Goal: Task Accomplishment & Management: Complete application form

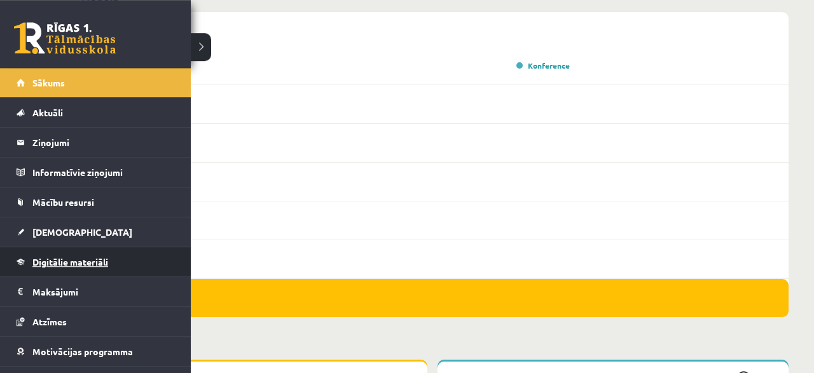
scroll to position [814, 0]
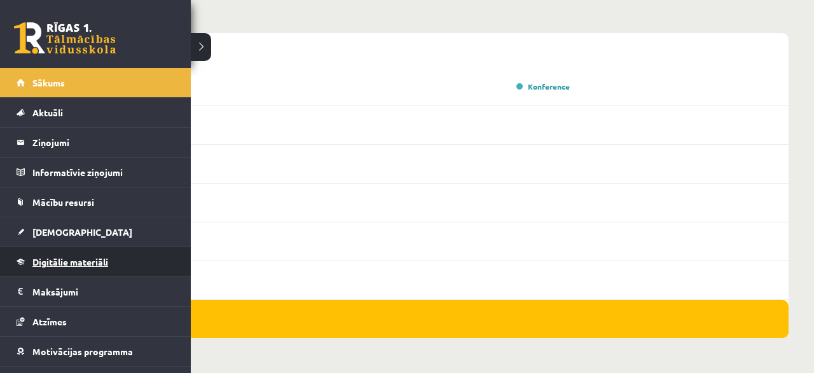
click at [52, 262] on span "Digitālie materiāli" at bounding box center [70, 261] width 76 height 11
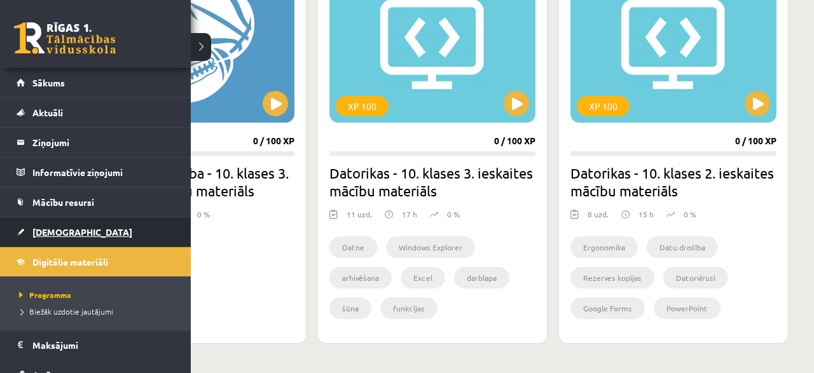
click at [67, 232] on span "[DEMOGRAPHIC_DATA]" at bounding box center [82, 231] width 100 height 11
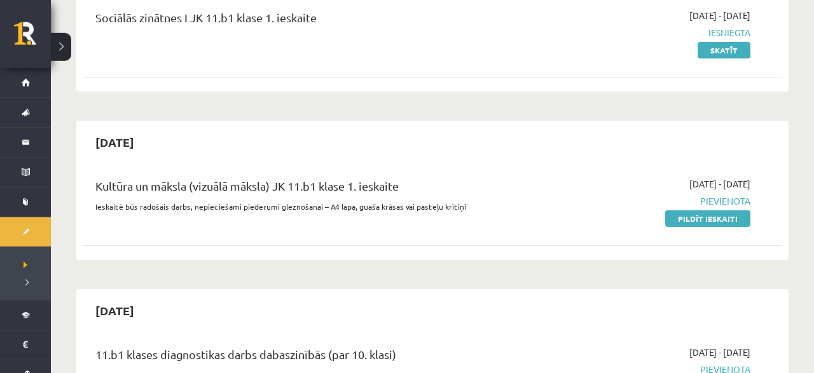
scroll to position [199, 0]
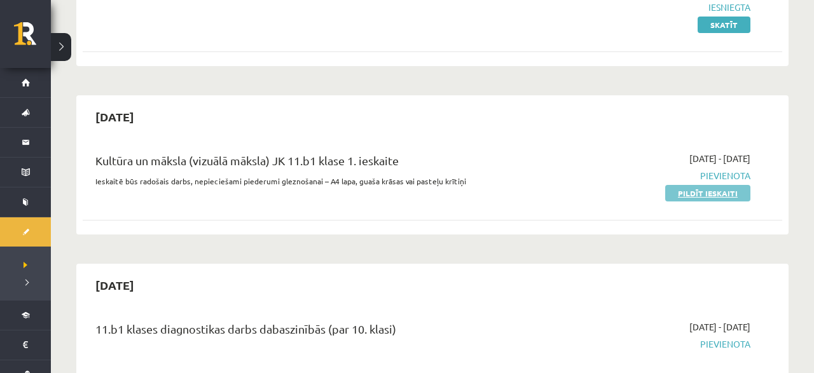
click at [680, 189] on link "Pildīt ieskaiti" at bounding box center [707, 193] width 85 height 17
click at [728, 196] on link "Pildīt ieskaiti" at bounding box center [707, 193] width 85 height 17
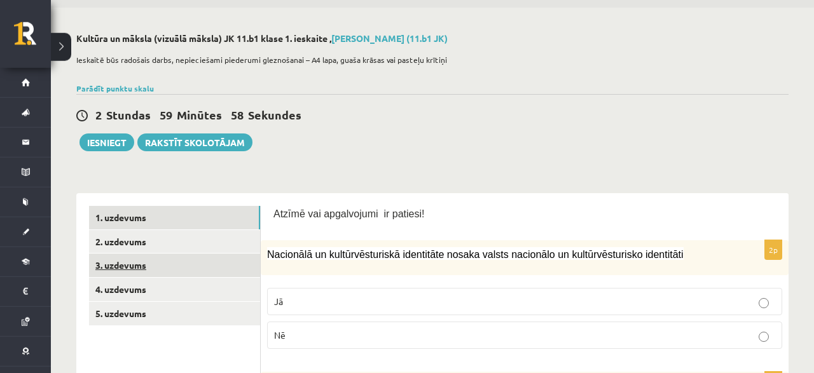
scroll to position [66, 0]
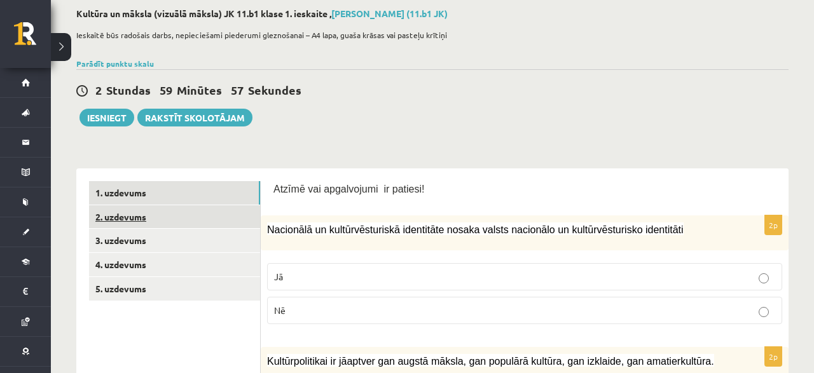
click at [202, 216] on link "2. uzdevums" at bounding box center [174, 217] width 171 height 24
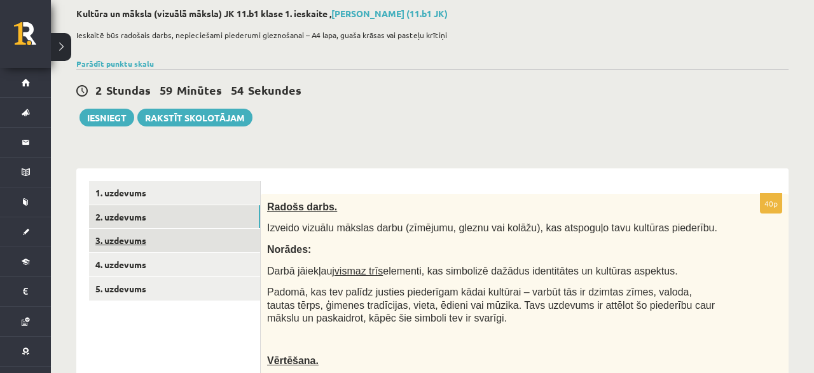
scroll to position [0, 0]
click at [203, 242] on link "3. uzdevums" at bounding box center [174, 241] width 171 height 24
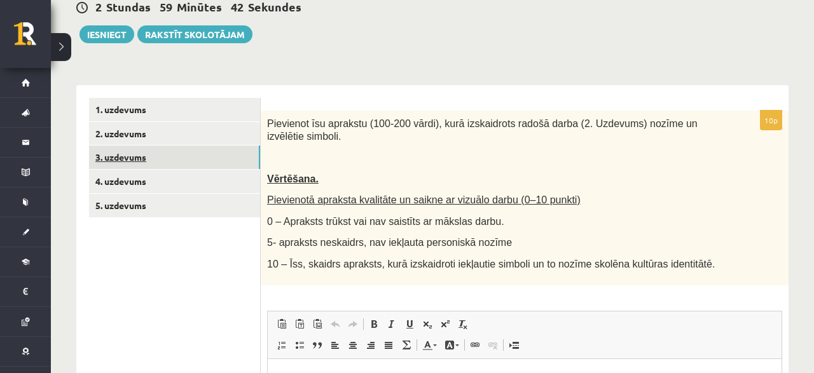
scroll to position [132, 0]
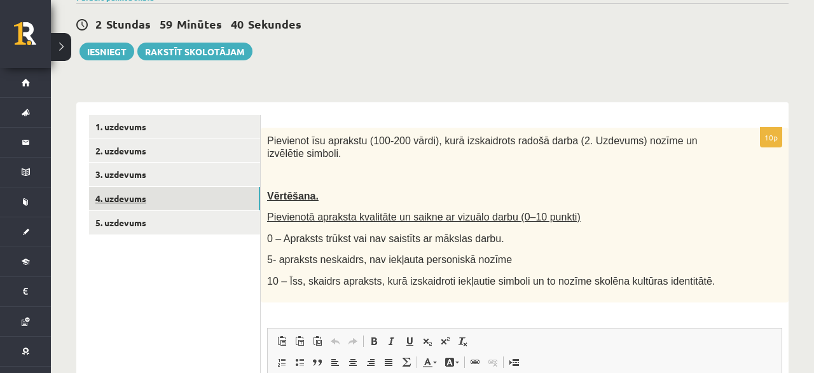
click at [190, 195] on link "4. uzdevums" at bounding box center [174, 199] width 171 height 24
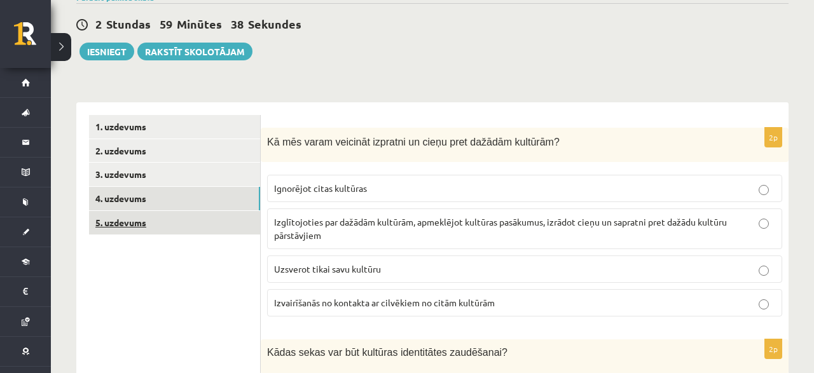
click at [185, 216] on link "5. uzdevums" at bounding box center [174, 223] width 171 height 24
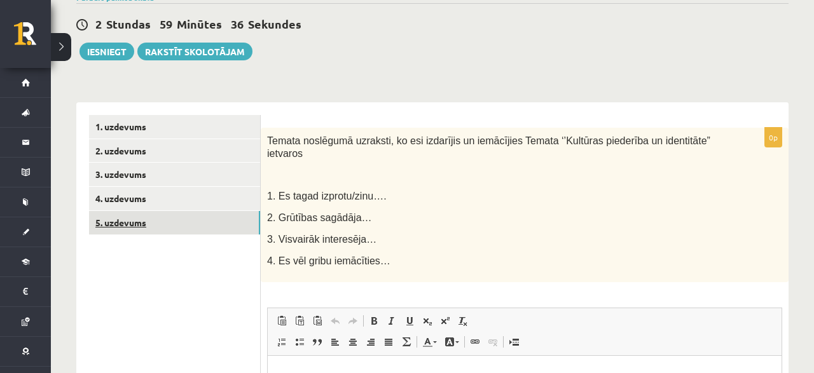
scroll to position [0, 0]
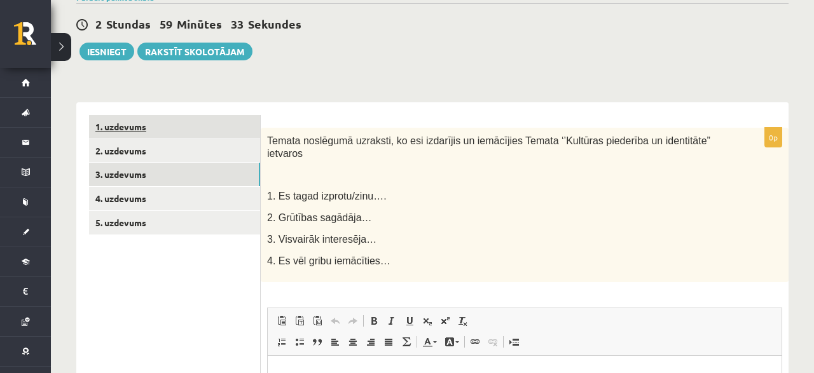
click at [151, 120] on link "1. uzdevums" at bounding box center [174, 127] width 171 height 24
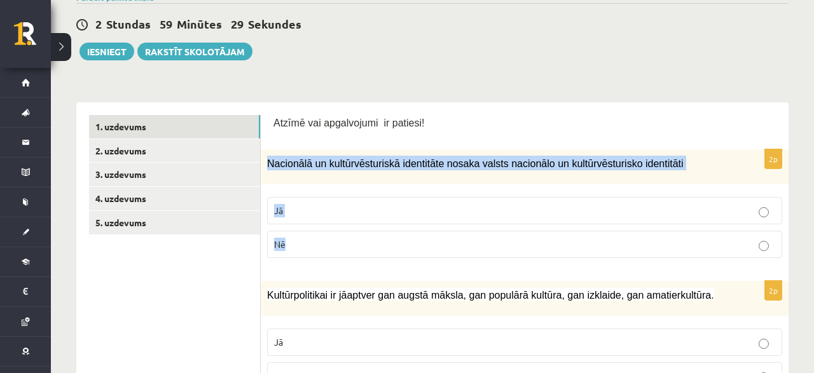
drag, startPoint x: 267, startPoint y: 165, endPoint x: 678, endPoint y: 247, distance: 419.0
click at [678, 185] on div "Nacionālā un kultūrvēsturiskā identitāte nosaka valsts nacionālo un kultūrvēstu…" at bounding box center [525, 167] width 528 height 35
copy div "Nacionālā un kultūrvēsturiskā identitāte nosaka valsts nacionālo un kultūrvēstu…"
click at [304, 206] on p "Jā" at bounding box center [524, 210] width 501 height 13
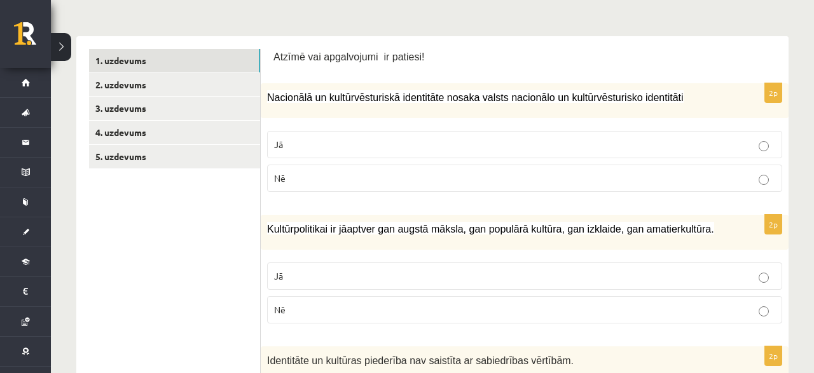
scroll to position [265, 0]
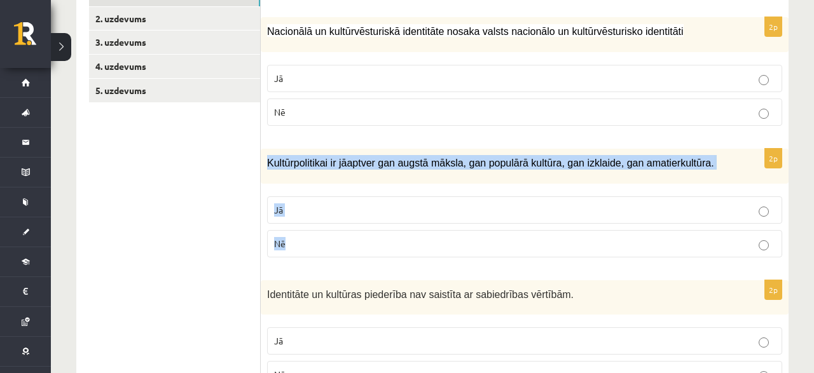
drag, startPoint x: 264, startPoint y: 164, endPoint x: 314, endPoint y: 240, distance: 91.1
click at [314, 184] on div "Kultūrpolitikai ir jāaptver gan augstā māksla, gan populārā kultūra, gan izklai…" at bounding box center [525, 166] width 528 height 35
copy div "Kultūrpolitikai ir jāaptver gan augstā māksla, gan populārā kultūra, gan izklai…"
click at [279, 202] on label "Jā" at bounding box center [524, 210] width 515 height 27
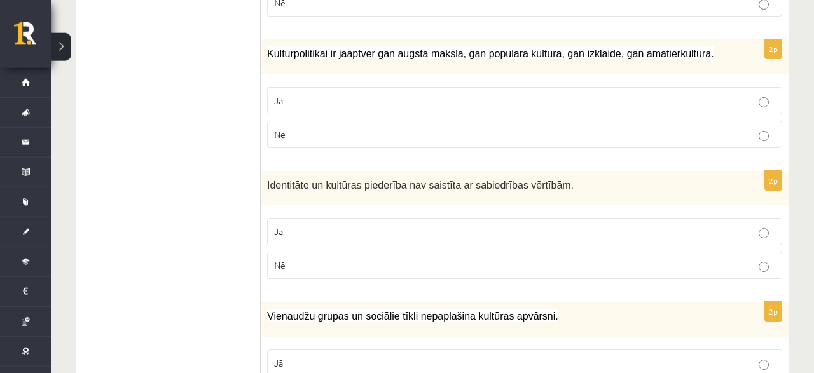
scroll to position [397, 0]
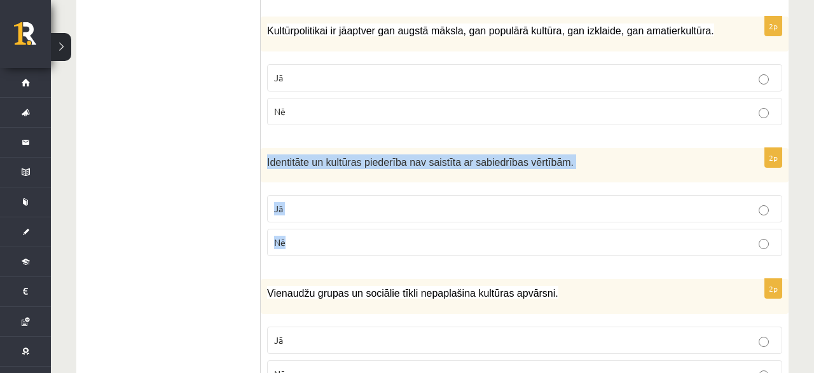
drag, startPoint x: 263, startPoint y: 158, endPoint x: 340, endPoint y: 232, distance: 106.2
click at [340, 183] on div "Identitāte un kultūras piederība nav saistīta ar sabiedrības vērtībām." at bounding box center [525, 165] width 528 height 35
copy div "Identitāte un kultūras piederība nav saistīta ar sabiedrības vērtībām. Jā Nē"
click at [390, 232] on label "Nē" at bounding box center [524, 242] width 515 height 27
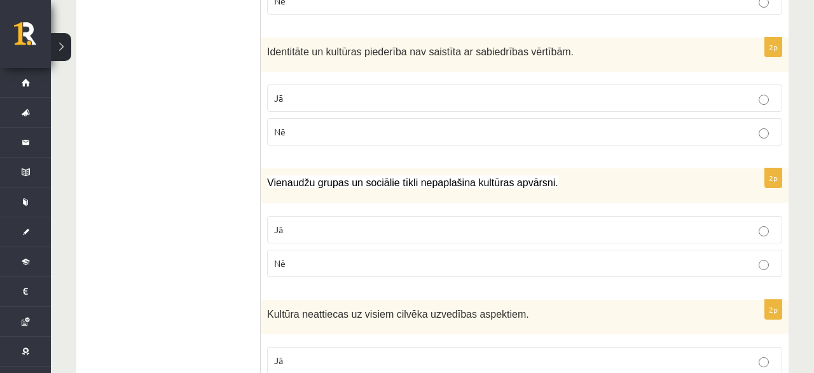
scroll to position [529, 0]
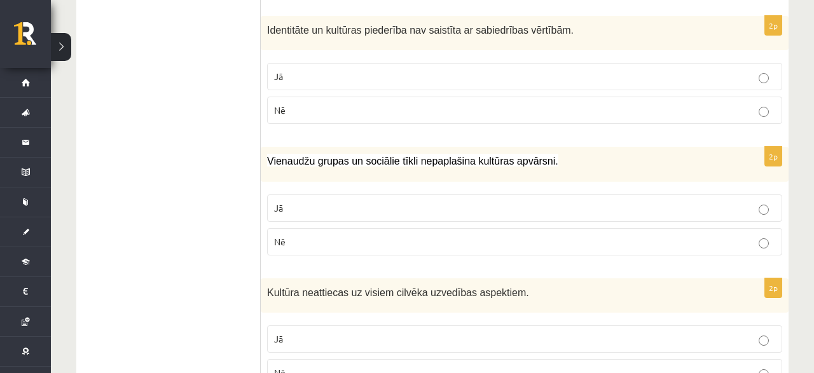
click at [373, 243] on p "Nē" at bounding box center [524, 241] width 501 height 13
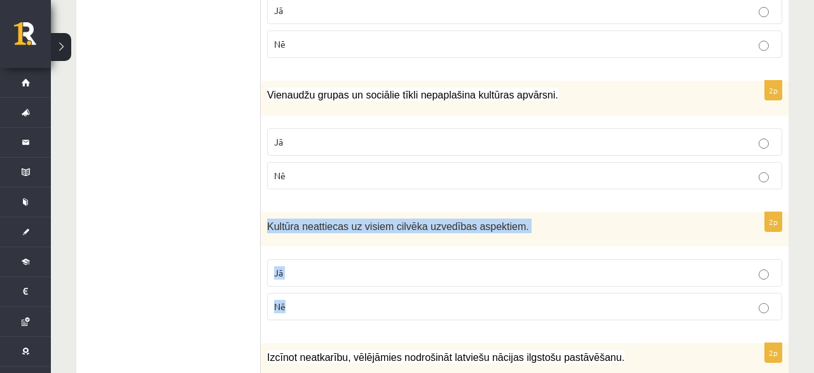
drag, startPoint x: 266, startPoint y: 225, endPoint x: 329, endPoint y: 299, distance: 97.5
click at [329, 247] on div "Kultūra neattiecas uz visiem cilvēka uzvedības aspektiem." at bounding box center [525, 229] width 528 height 35
copy div "Kultūra neattiecas uz visiem cilvēka uzvedības aspektiem. Jā Nē"
click at [277, 295] on label "Nē" at bounding box center [524, 306] width 515 height 27
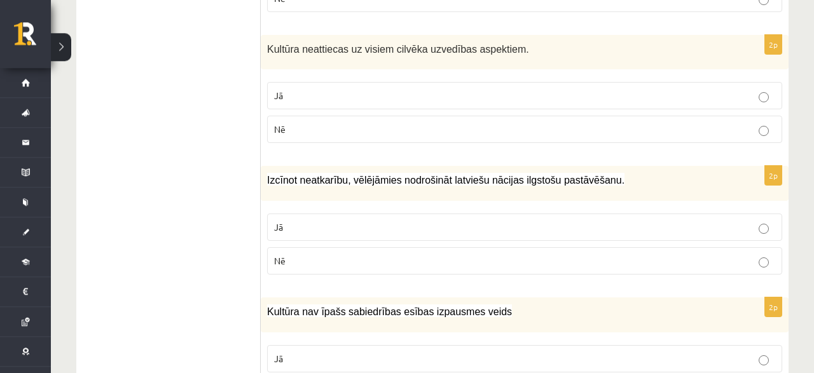
scroll to position [794, 0]
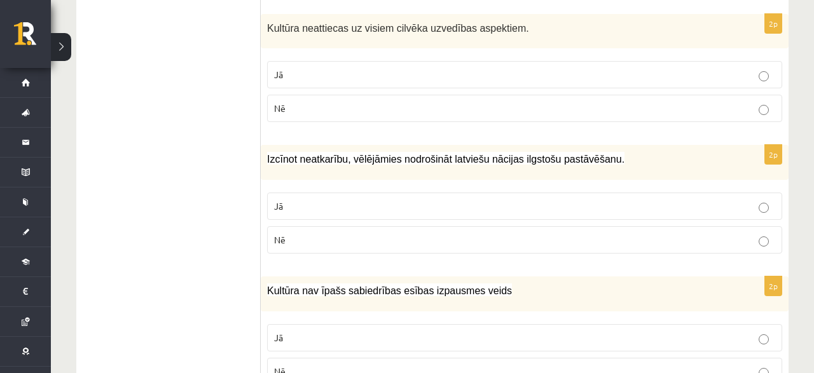
click at [386, 202] on p "Jā" at bounding box center [524, 206] width 501 height 13
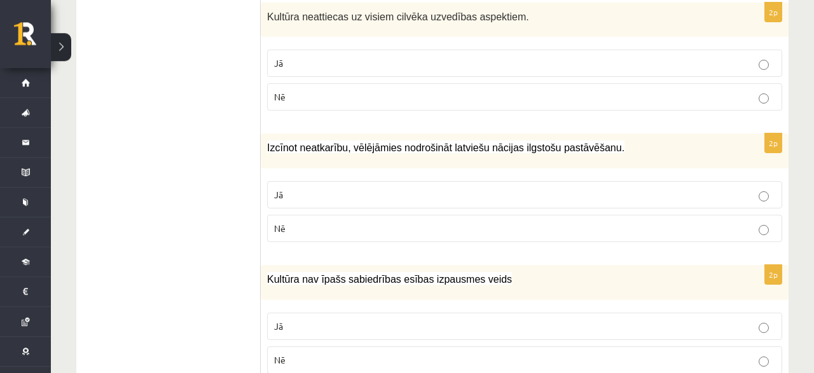
scroll to position [860, 0]
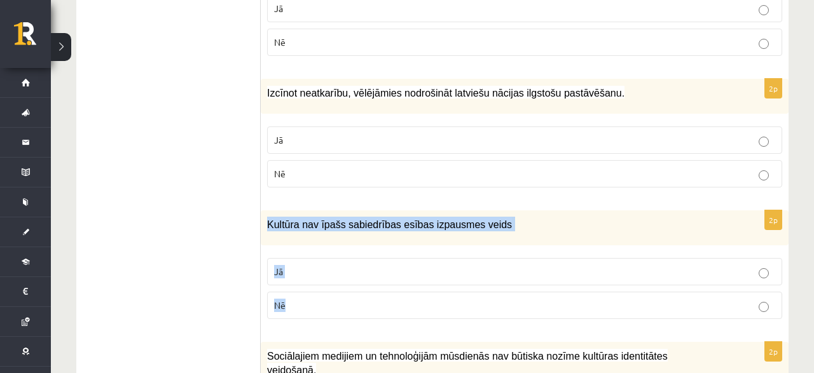
drag, startPoint x: 265, startPoint y: 211, endPoint x: 385, endPoint y: 286, distance: 141.2
click at [373, 246] on div "Kultūra nav īpašs sabiedrības esības izpausmes veids" at bounding box center [525, 228] width 528 height 35
copy div "Kultūra nav īpašs sabiedrības esības izpausmes veids Jā Nē"
click at [309, 310] on label "Nē" at bounding box center [524, 305] width 515 height 27
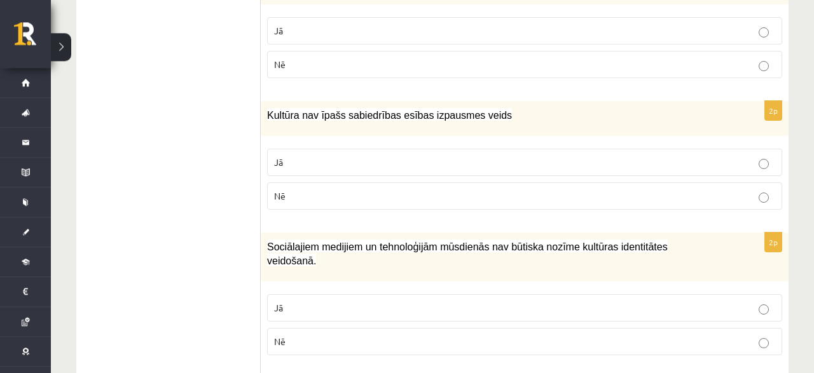
scroll to position [1059, 0]
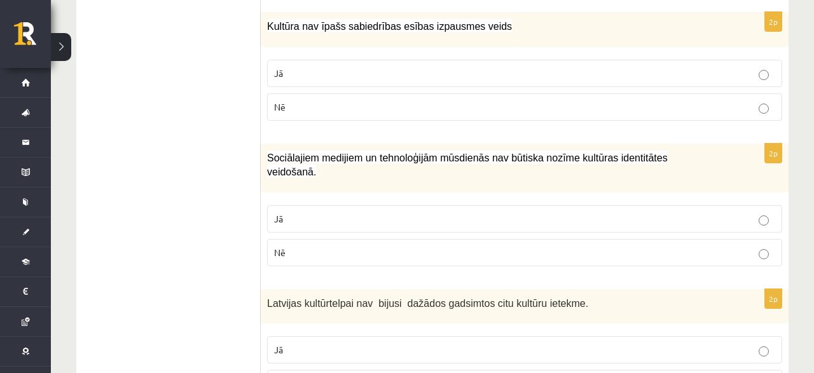
click at [351, 244] on label "Nē" at bounding box center [524, 252] width 515 height 27
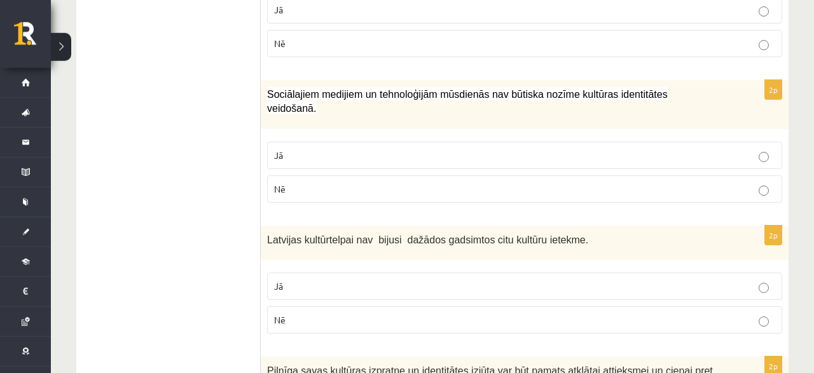
scroll to position [1125, 0]
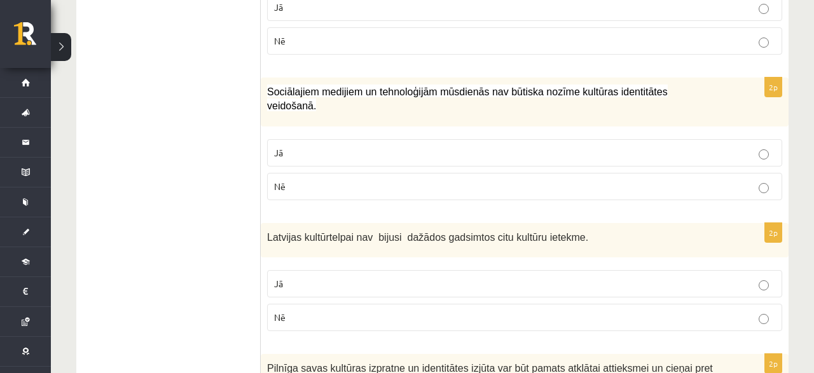
click at [345, 304] on label "Nē" at bounding box center [524, 317] width 515 height 27
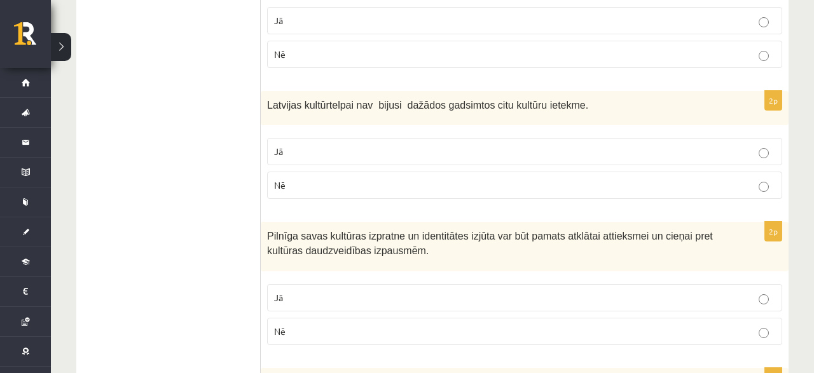
scroll to position [1323, 0]
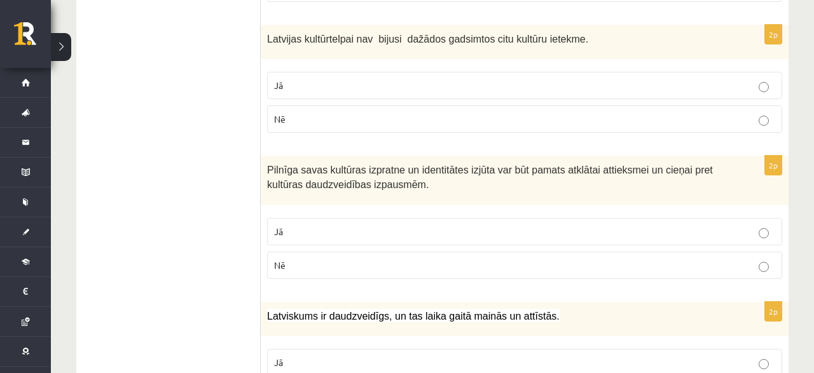
click at [321, 218] on label "Jā" at bounding box center [524, 231] width 515 height 27
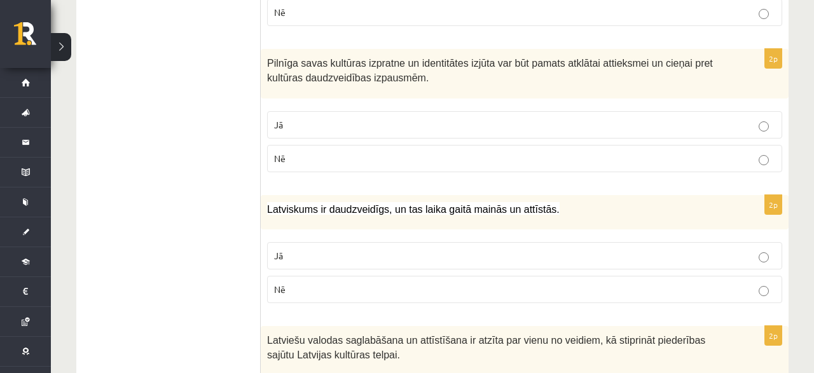
scroll to position [1456, 0]
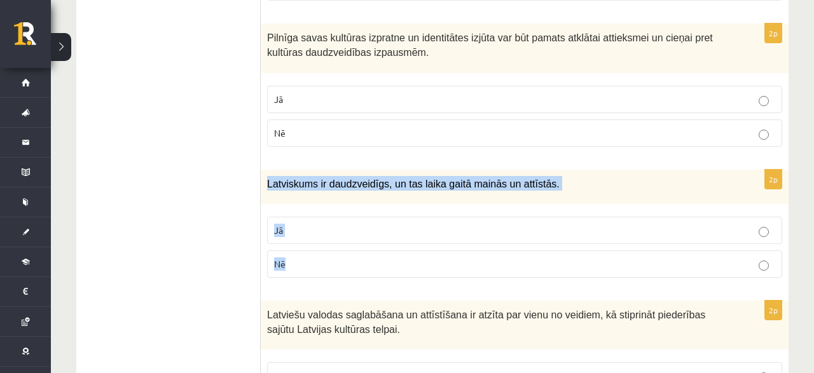
drag, startPoint x: 263, startPoint y: 158, endPoint x: 390, endPoint y: 244, distance: 153.0
click at [390, 205] on div "Latviskums ir daudzveidīgs, un tas laika gaitā mainās un attīstās." at bounding box center [525, 187] width 528 height 35
copy div "Latviskums ir daudzveidīgs, un tas laika gaitā mainās un attīstās. Jā Nē"
click at [309, 217] on label "Jā" at bounding box center [524, 230] width 515 height 27
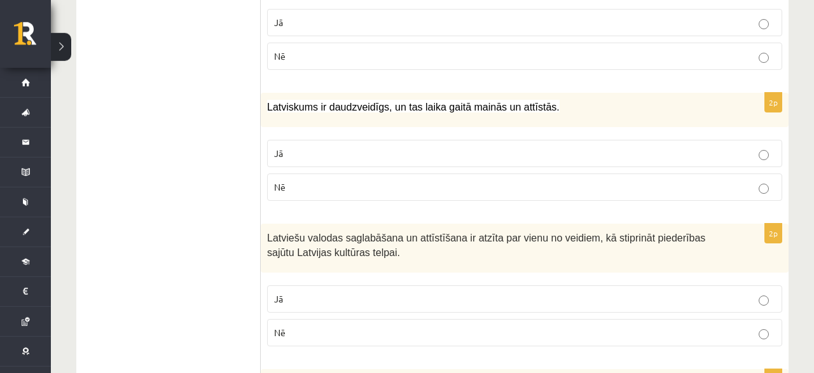
scroll to position [1588, 0]
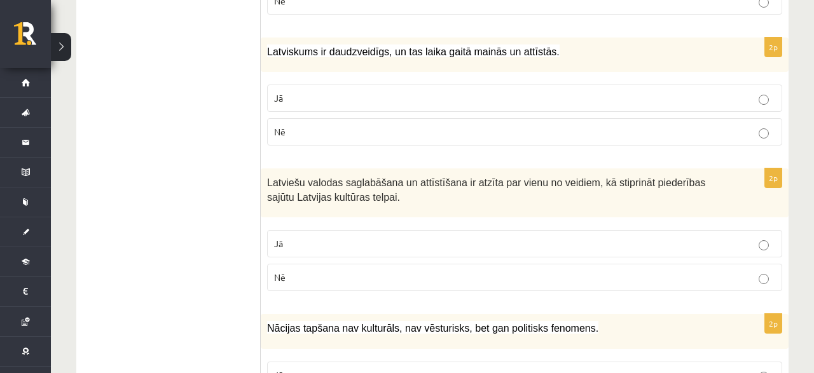
click at [312, 237] on p "Jā" at bounding box center [524, 243] width 501 height 13
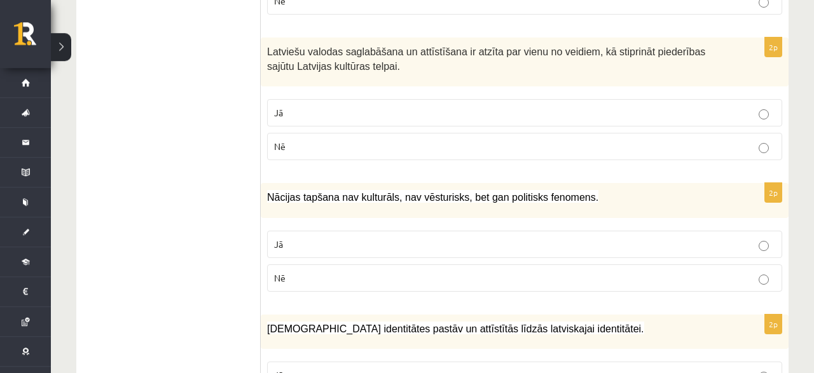
scroll to position [1720, 0]
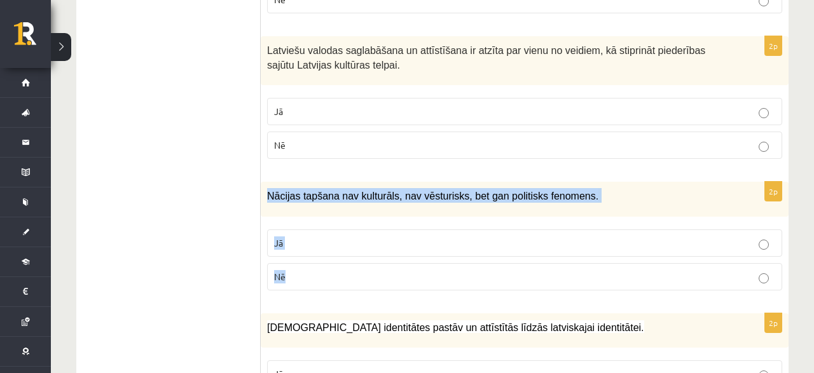
drag, startPoint x: 267, startPoint y: 169, endPoint x: 357, endPoint y: 247, distance: 118.6
click at [357, 217] on div "Nācijas tapšana nav kulturāls, nav vēsturisks, bet gan politisks fenomens." at bounding box center [525, 199] width 528 height 35
copy div "Nācijas tapšana nav kulturāls, nav vēsturisks, bet gan politisks fenomens. Jā Nē"
click at [284, 271] on span "Nē" at bounding box center [279, 276] width 11 height 11
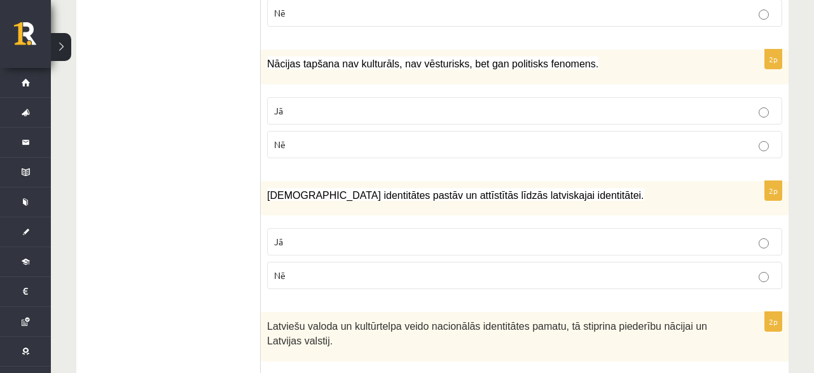
scroll to position [1919, 0]
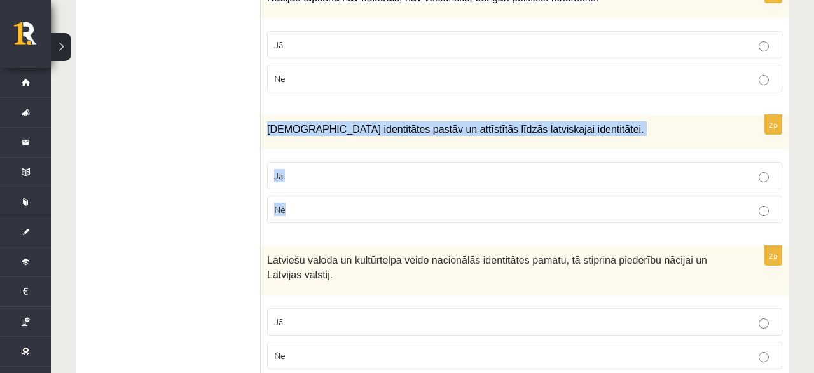
drag, startPoint x: 275, startPoint y: 111, endPoint x: 352, endPoint y: 195, distance: 114.4
click at [352, 150] on div "Mazākumtautību identitātes pastāv un attīstītās līdzās latviskajai identitātei." at bounding box center [525, 132] width 528 height 35
copy div "Mazākumtautību identitātes pastāv un attīstītās līdzās latviskajai identitātei.…"
click at [289, 169] on p "Jā" at bounding box center [524, 175] width 501 height 13
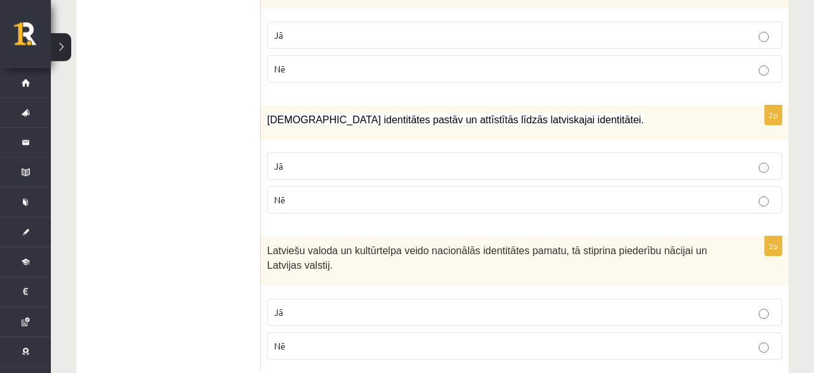
scroll to position [1933, 0]
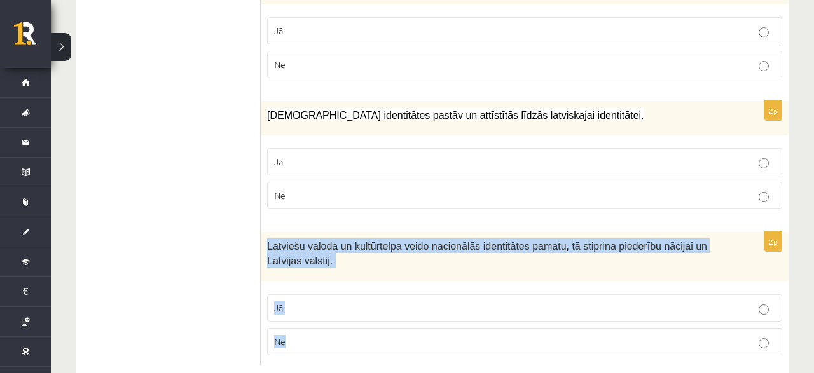
drag, startPoint x: 265, startPoint y: 218, endPoint x: 344, endPoint y: 302, distance: 115.2
click at [344, 281] on div "Latviešu valoda un kultūrtelpa veido nacionālās identitātes pamatu, tā stiprina…" at bounding box center [525, 256] width 528 height 49
copy div "Latviešu valoda un kultūrtelpa veido nacionālās identitātes pamatu, tā stiprina…"
click at [303, 295] on label "Jā" at bounding box center [524, 308] width 515 height 27
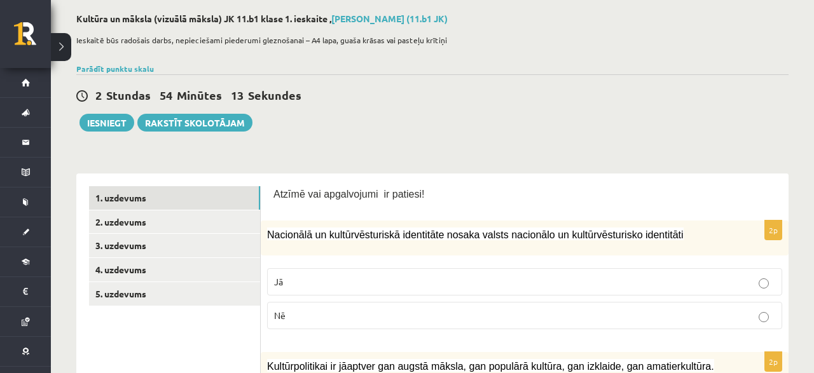
scroll to position [132, 0]
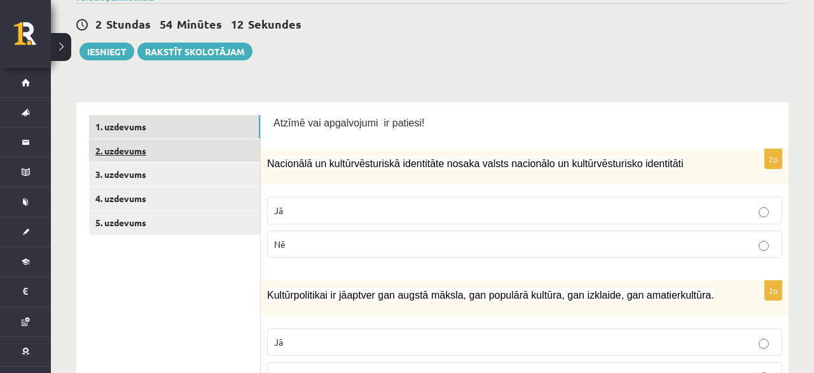
click at [174, 149] on link "2. uzdevums" at bounding box center [174, 151] width 171 height 24
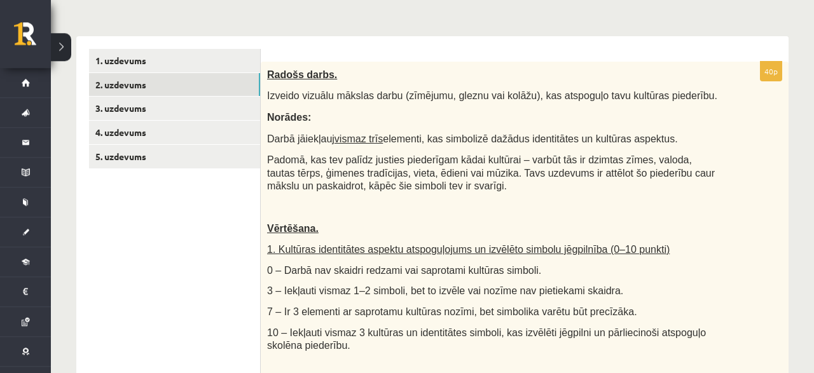
scroll to position [199, 0]
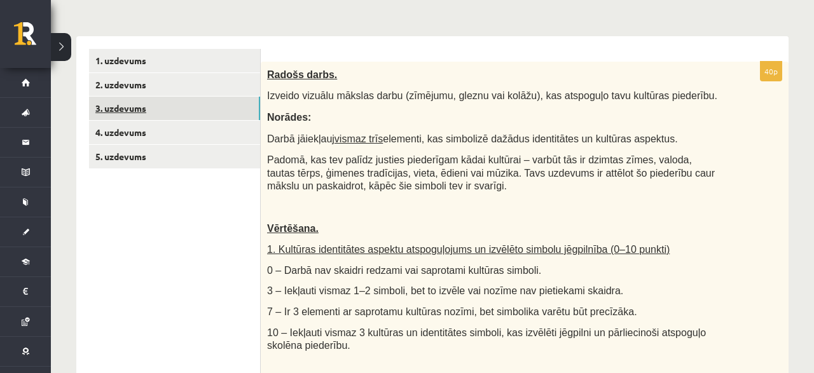
click at [122, 115] on link "3. uzdevums" at bounding box center [174, 109] width 171 height 24
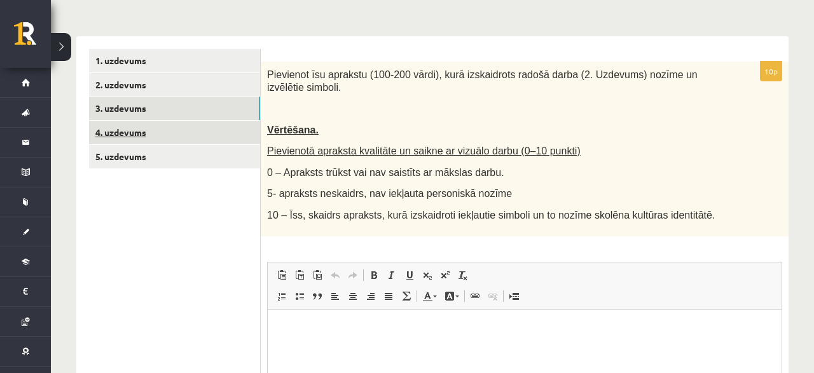
scroll to position [0, 0]
click at [134, 143] on link "4. uzdevums" at bounding box center [174, 133] width 171 height 24
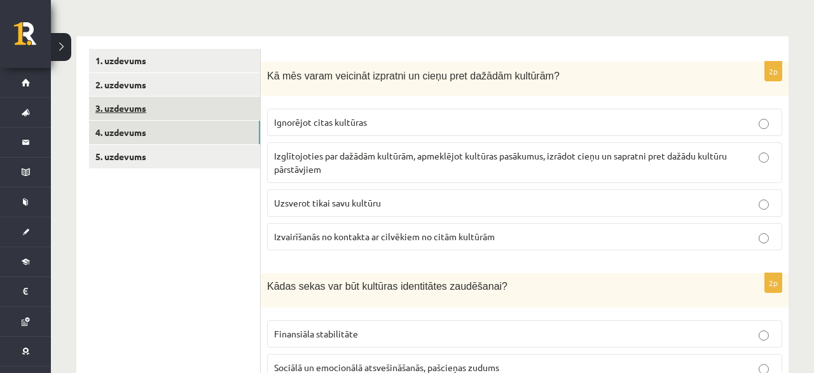
click at [125, 114] on link "3. uzdevums" at bounding box center [174, 109] width 171 height 24
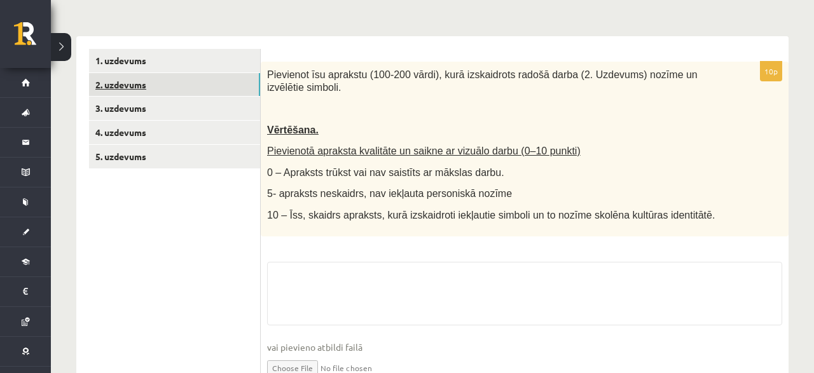
click at [128, 93] on link "2. uzdevums" at bounding box center [174, 85] width 171 height 24
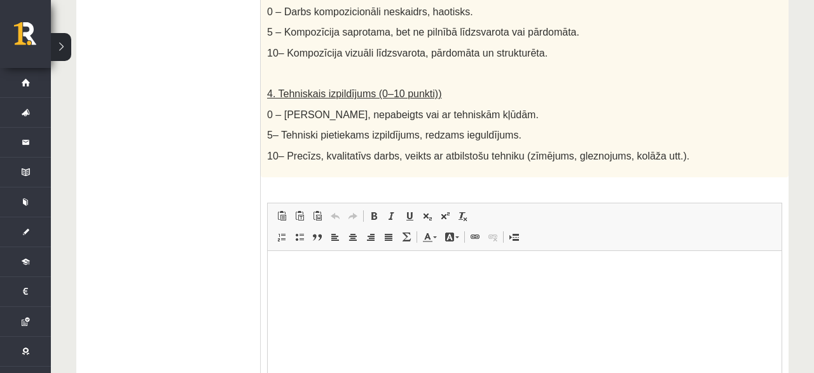
scroll to position [826, 0]
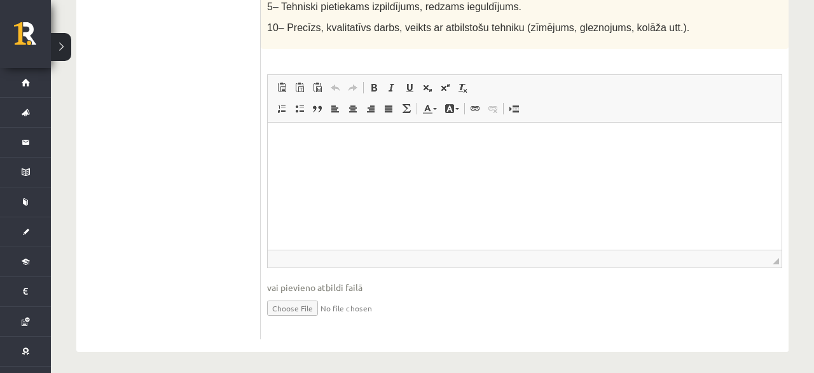
click at [288, 314] on input "file" at bounding box center [524, 308] width 515 height 26
type input "**********"
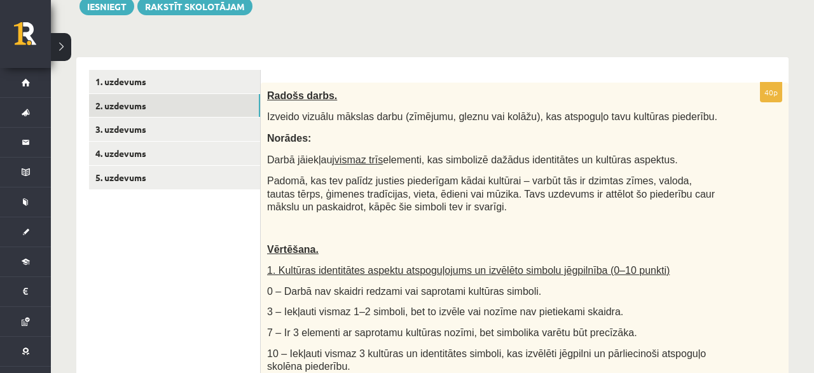
scroll to position [0, 0]
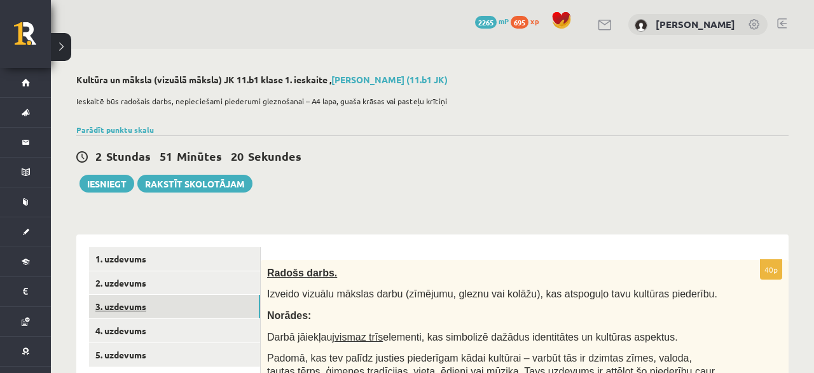
click at [123, 307] on link "3. uzdevums" at bounding box center [174, 307] width 171 height 24
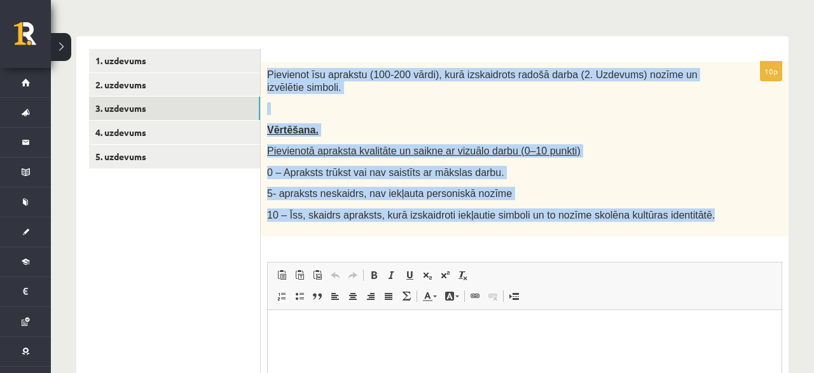
drag, startPoint x: 268, startPoint y: 73, endPoint x: 727, endPoint y: 216, distance: 481.1
click at [727, 216] on div "Pievienot īsu aprakstu (100-200 vārdi), kurā izskaidrots radošā darba (2. Uzdev…" at bounding box center [525, 149] width 528 height 175
copy div "Pievienot īsu aprakstu (100-200 vārdi), kurā izskaidrots radošā darba (2. Uzdev…"
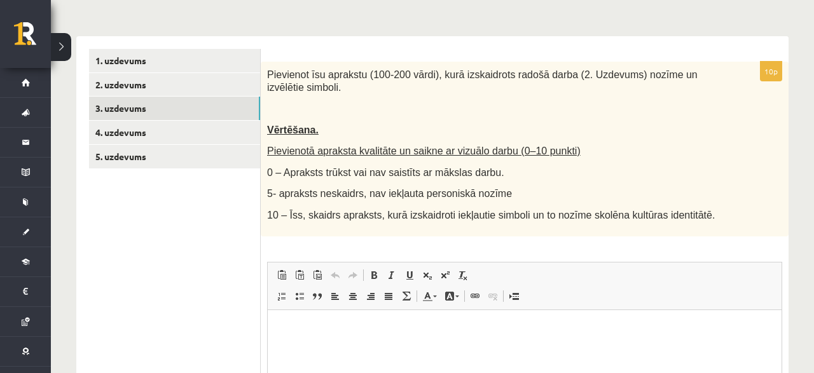
click at [155, 227] on ul "1. uzdevums 2. uzdevums 3. uzdevums 4. uzdevums 5. uzdevums" at bounding box center [175, 288] width 172 height 478
click at [129, 85] on link "2. uzdevums" at bounding box center [174, 85] width 171 height 24
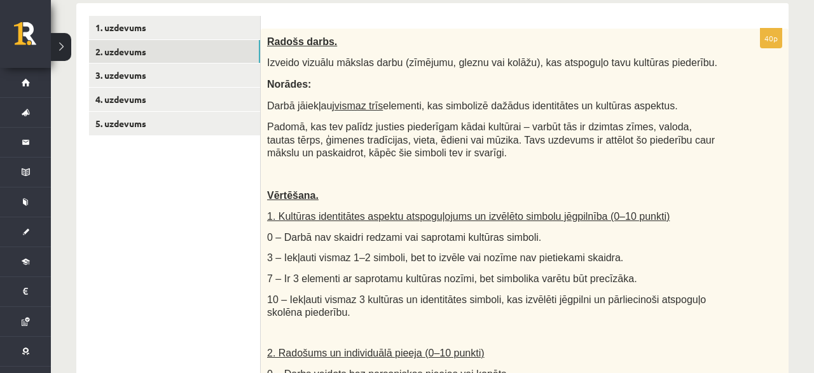
scroll to position [265, 0]
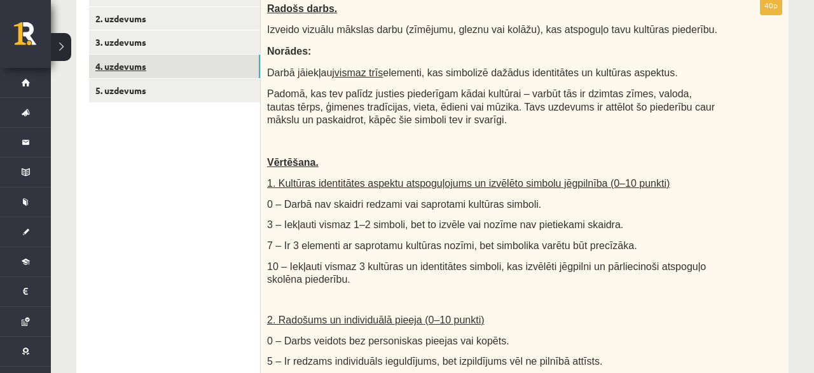
click at [147, 62] on link "4. uzdevums" at bounding box center [174, 67] width 171 height 24
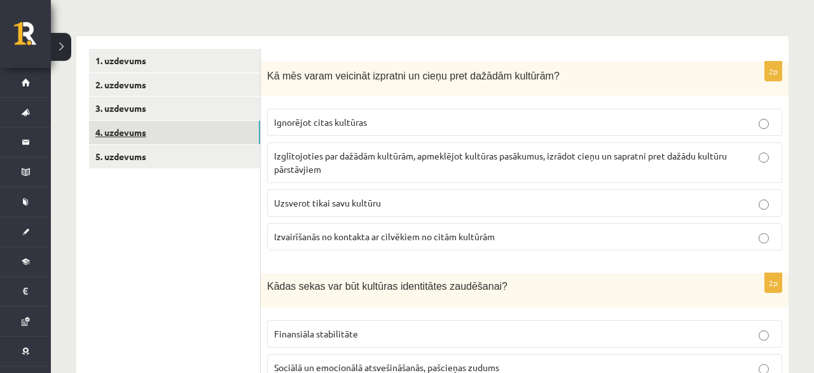
scroll to position [132, 0]
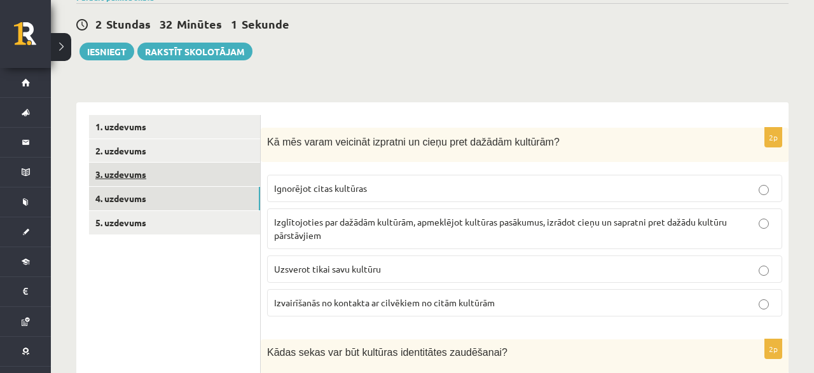
click at [129, 178] on link "3. uzdevums" at bounding box center [174, 175] width 171 height 24
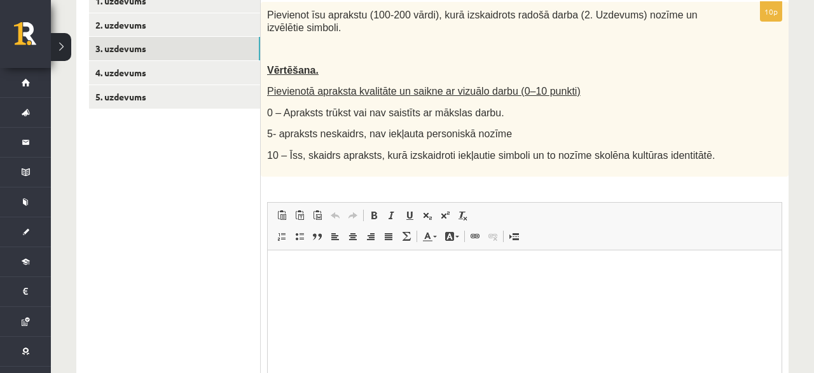
scroll to position [387, 0]
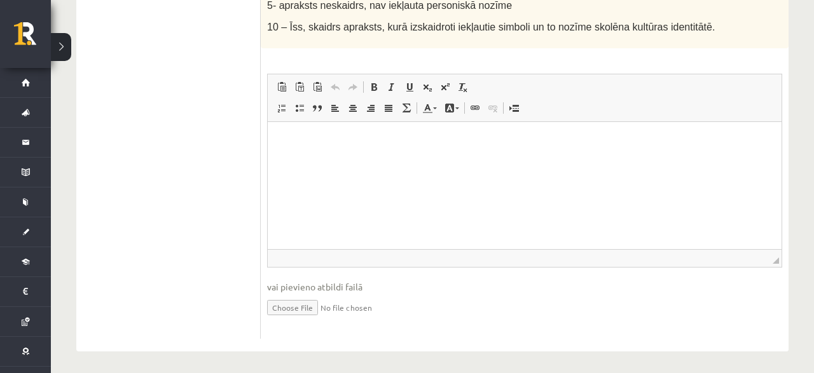
click at [286, 303] on input "file" at bounding box center [524, 307] width 515 height 26
type input "**********"
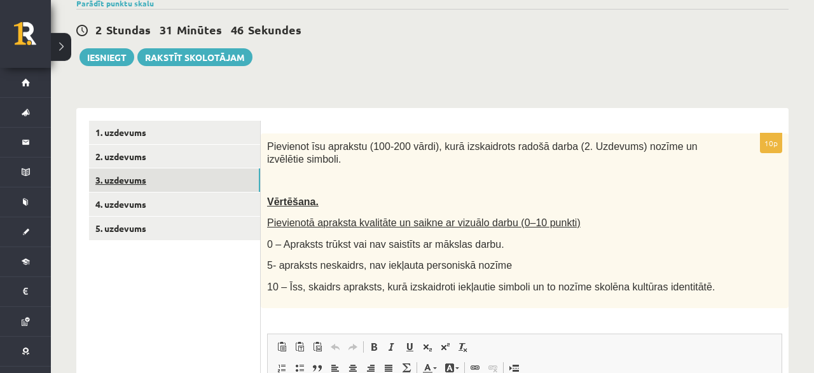
scroll to position [122, 0]
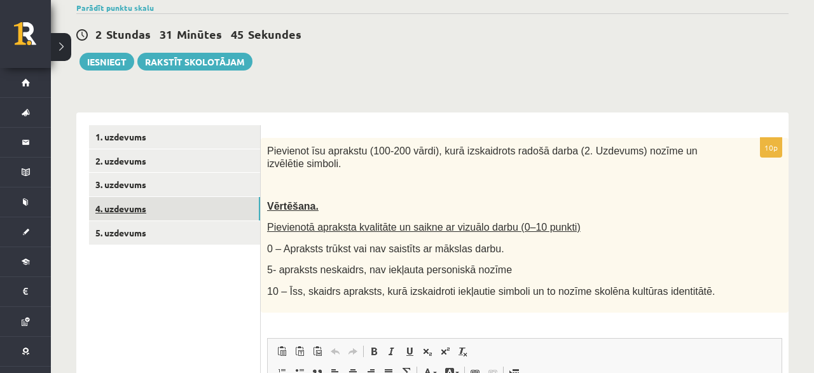
click at [127, 207] on link "4. uzdevums" at bounding box center [174, 209] width 171 height 24
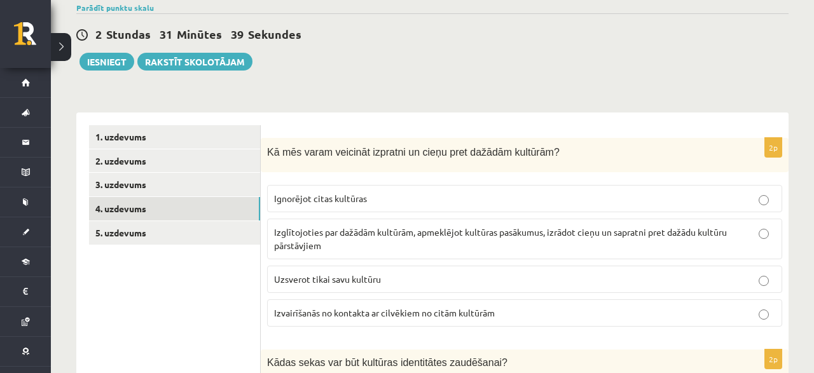
click at [381, 242] on p "Izglītojoties par dažādām kultūrām, apmeklējot kultūras pasākumus, izrādot cieņ…" at bounding box center [524, 239] width 501 height 27
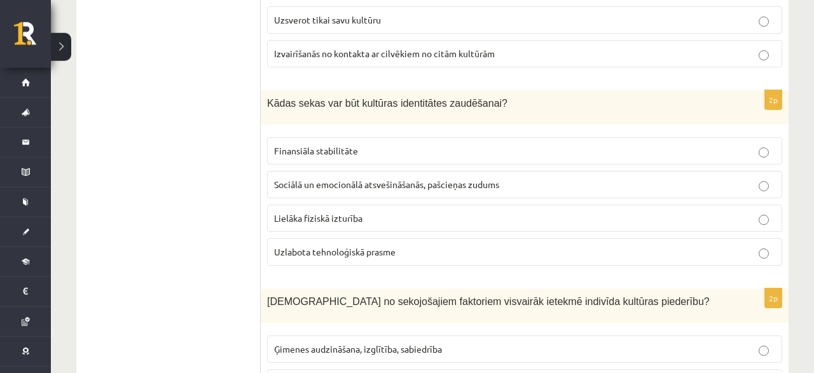
scroll to position [387, 0]
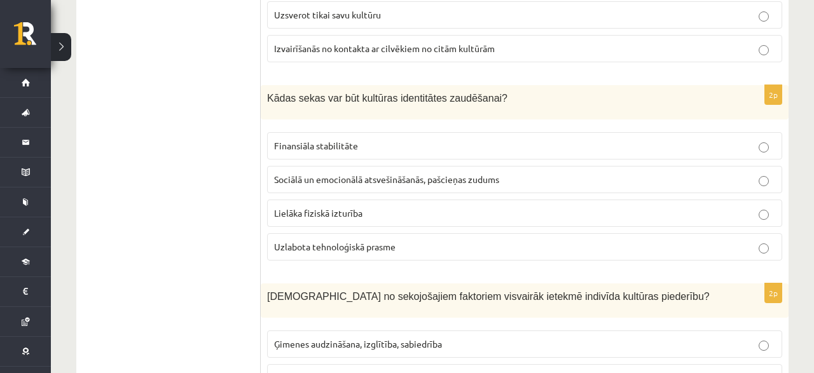
click at [407, 174] on span "Sociālā un emocionālā atsvešināšanās, pašcieņas zudums" at bounding box center [386, 179] width 225 height 11
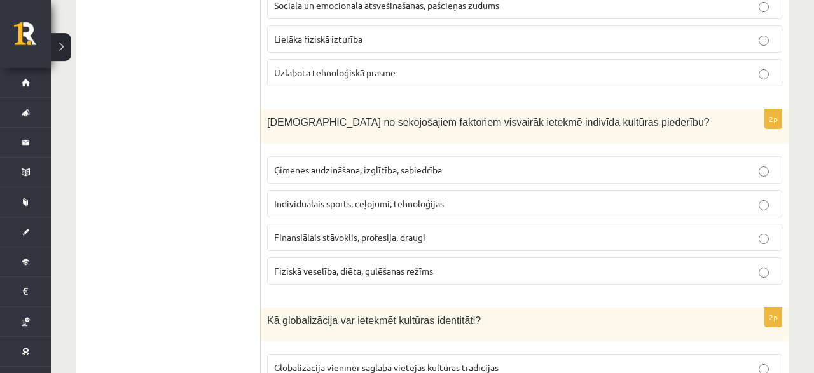
scroll to position [585, 0]
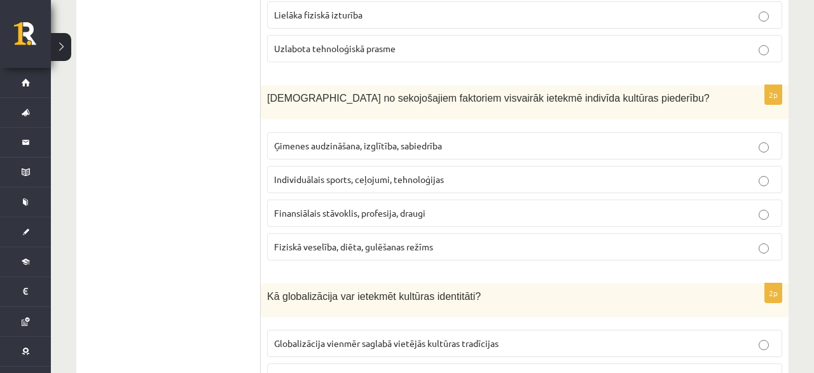
click at [288, 150] on label "Ģimenes audzināšana, izglītība, sabiedrība" at bounding box center [524, 145] width 515 height 27
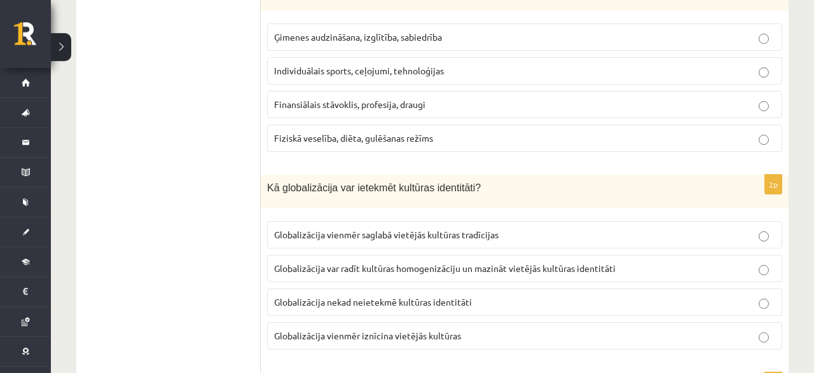
scroll to position [718, 0]
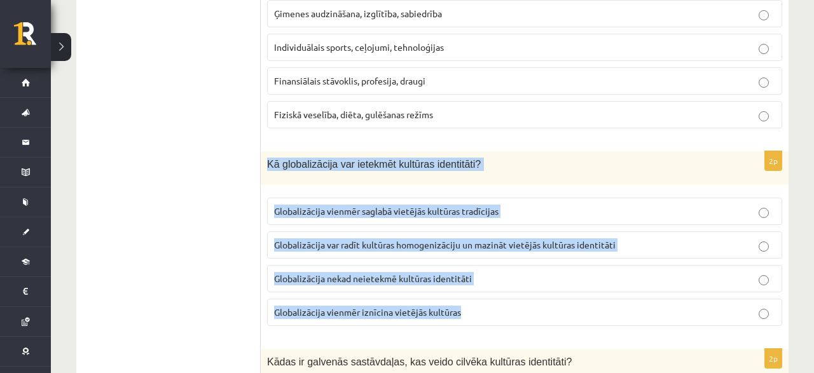
drag, startPoint x: 267, startPoint y: 157, endPoint x: 509, endPoint y: 307, distance: 285.5
click at [509, 186] on div "Kā globalizācija var ietekmēt kultūras identitāti?" at bounding box center [525, 168] width 528 height 34
click at [370, 242] on span "Globalizācija var radīt kultūras homogenizāciju un mazināt vietējās kultūras id…" at bounding box center [445, 244] width 342 height 11
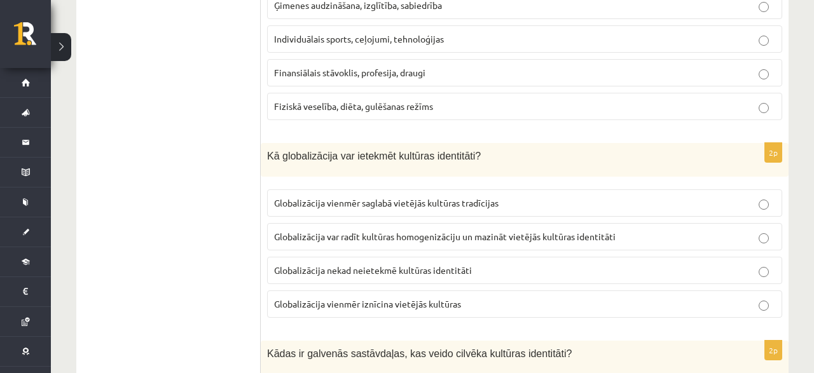
scroll to position [850, 0]
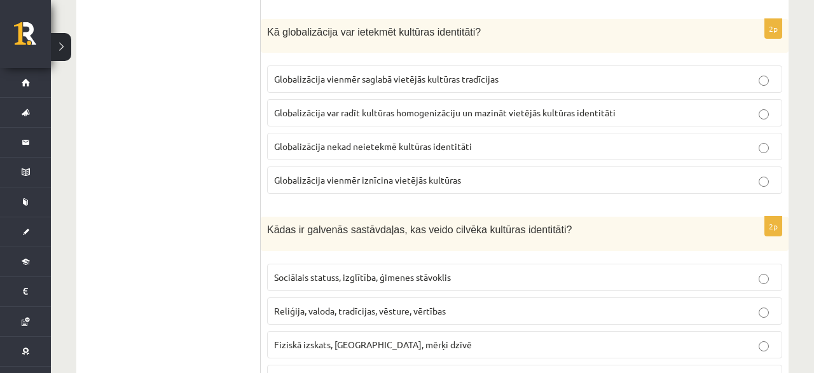
click at [578, 108] on span "Globalizācija var radīt kultūras homogenizāciju un mazināt vietējās kultūras id…" at bounding box center [445, 112] width 342 height 11
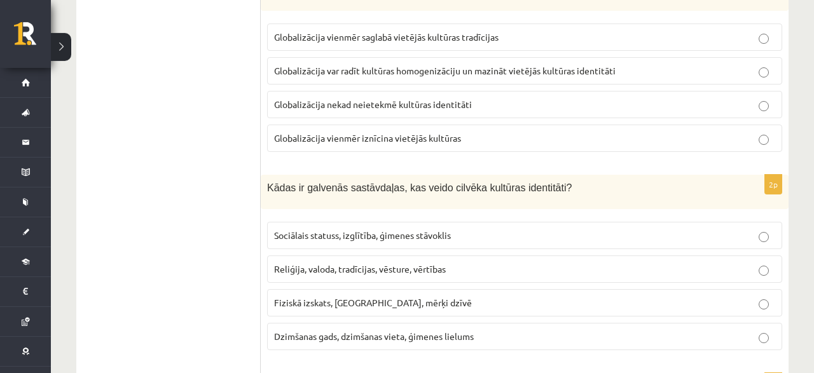
scroll to position [916, 0]
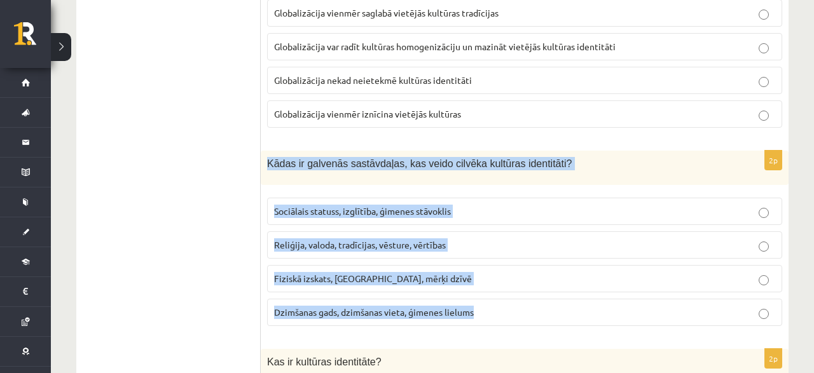
drag, startPoint x: 267, startPoint y: 155, endPoint x: 542, endPoint y: 302, distance: 312.2
click at [542, 185] on div "Kādas ir galvenās sastāvdaļas, kas veido cilvēka kultūras identitāti?" at bounding box center [525, 168] width 528 height 34
click at [267, 244] on div "2p Kādas ir galvenās sastāvdaļas, kas veido cilvēka kultūras identitāti? Sociāl…" at bounding box center [525, 244] width 528 height 186
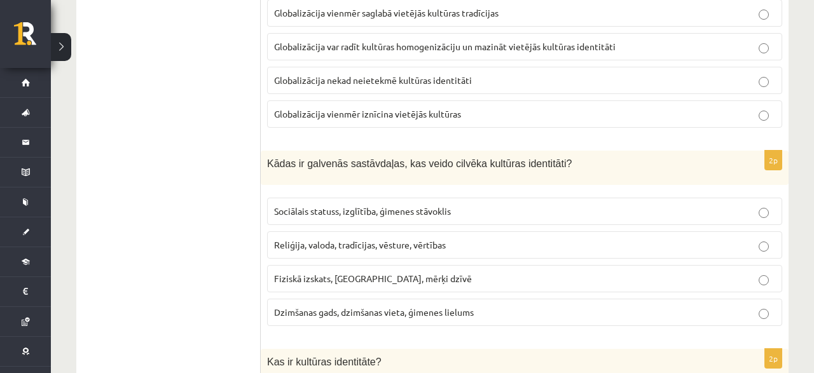
click at [283, 239] on span "Reliģija, valoda, tradīcijas, vēsture, vērtības" at bounding box center [360, 244] width 172 height 11
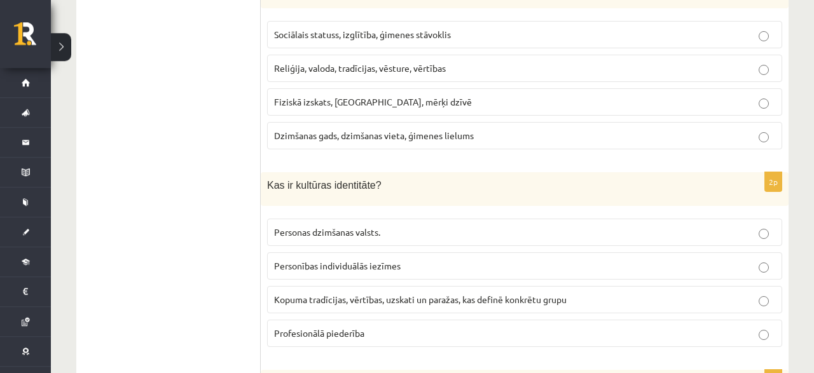
scroll to position [1115, 0]
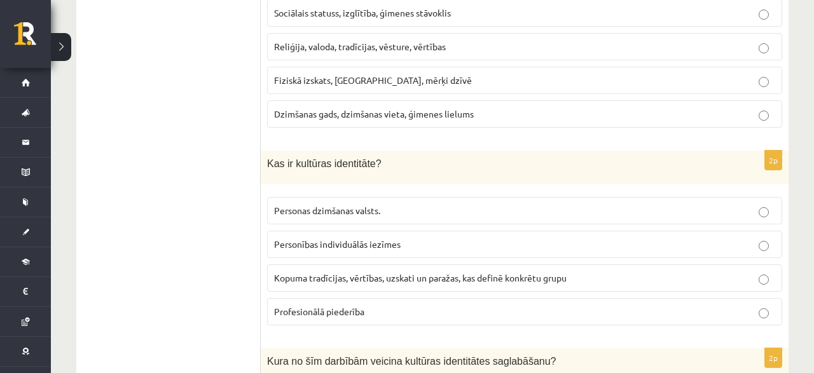
click at [362, 272] on span "Kopuma tradīcijas, vērtības, uzskati un paražas, kas definē konkrētu grupu" at bounding box center [420, 277] width 293 height 11
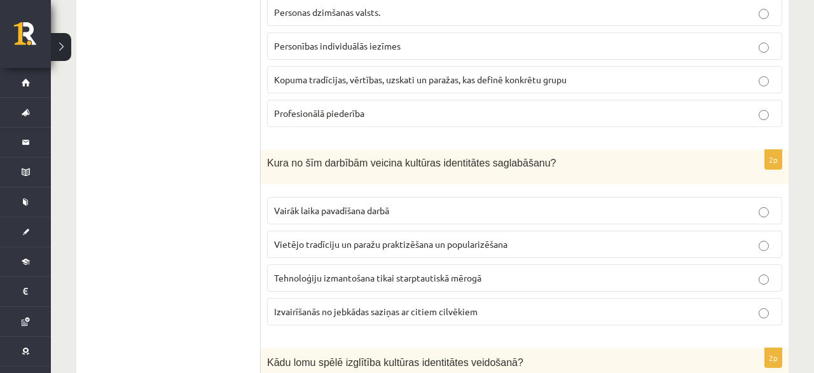
scroll to position [1379, 0]
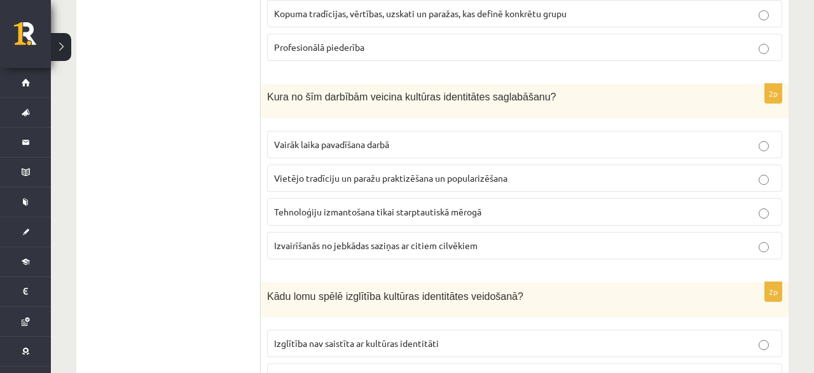
click at [503, 172] on span "Vietējo tradīciju un paražu praktizēšana un popularizēšana" at bounding box center [390, 177] width 233 height 11
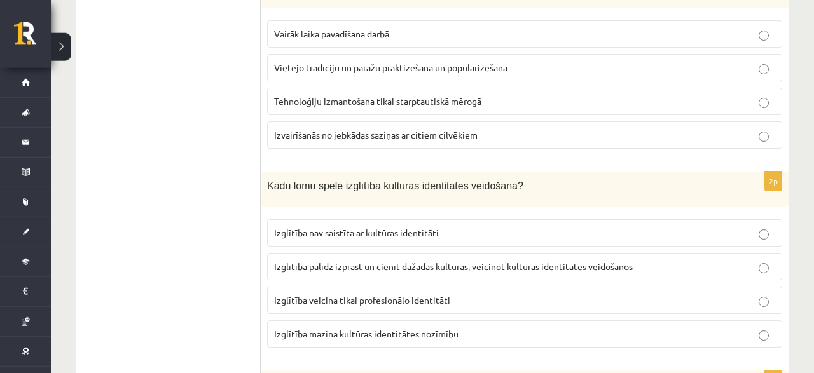
scroll to position [1512, 0]
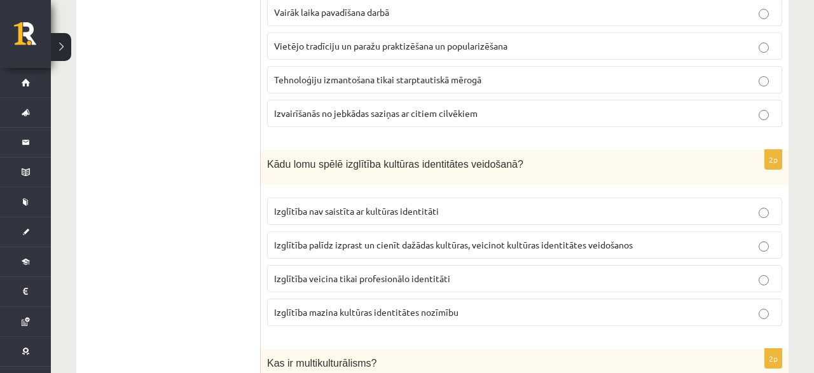
click at [386, 239] on span "Izglītība palīdz izprast un cienīt dažādas kultūras, veicinot kultūras identitā…" at bounding box center [453, 244] width 359 height 11
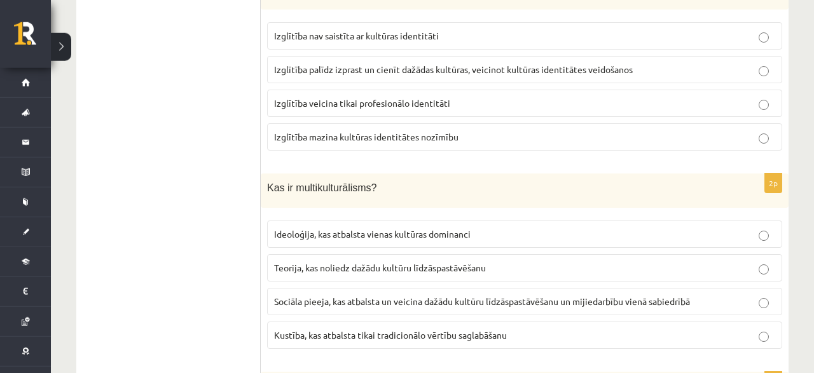
scroll to position [1710, 0]
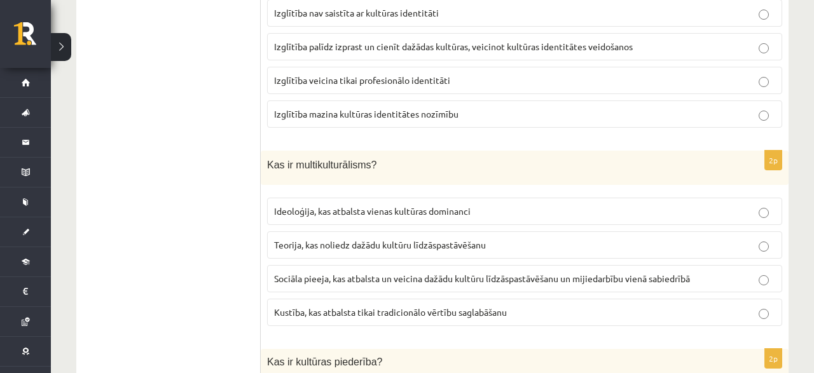
click at [310, 273] on span "Sociāla pieeja, kas atbalsta un veicina dažādu kultūru līdzāspastāvēšanu un mij…" at bounding box center [482, 278] width 416 height 11
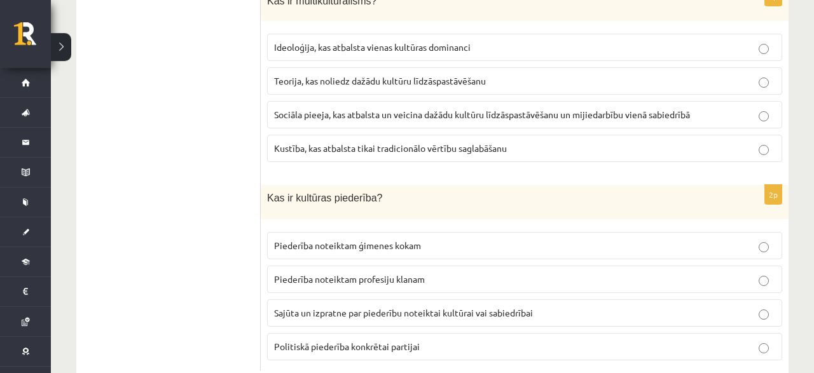
scroll to position [1891, 0]
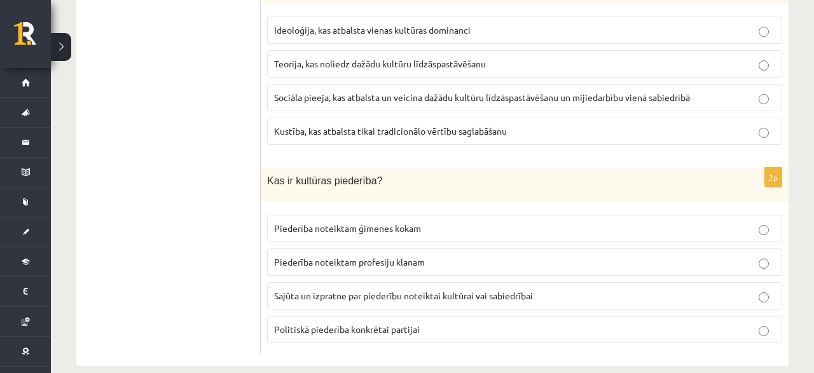
click at [312, 290] on span "Sajūta un izpratne par piederību noteiktai kultūrai vai sabiedrībai" at bounding box center [403, 295] width 259 height 11
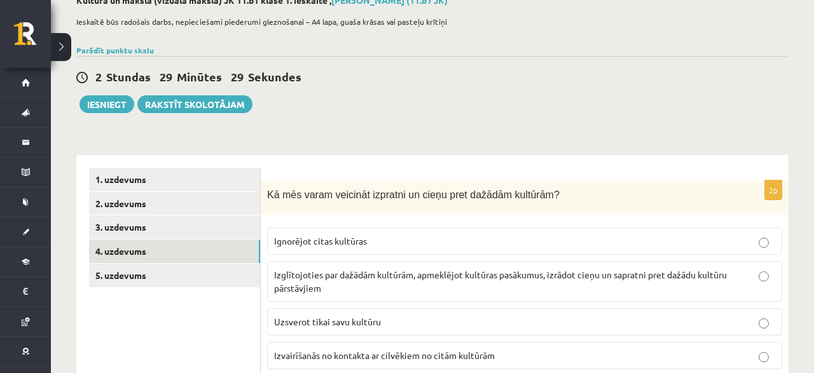
scroll to position [132, 0]
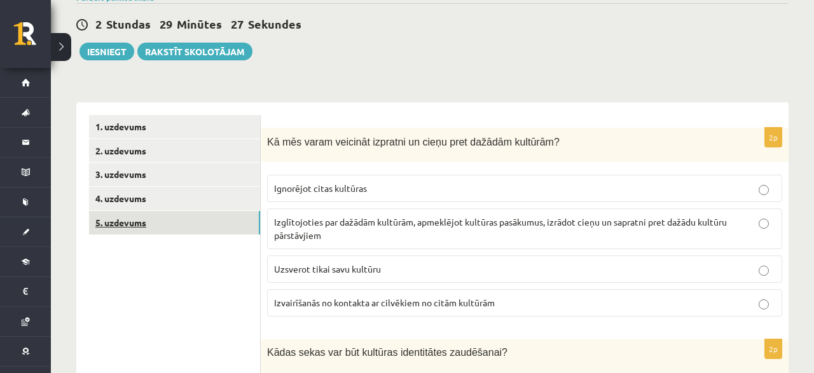
click at [100, 221] on link "5. uzdevums" at bounding box center [174, 223] width 171 height 24
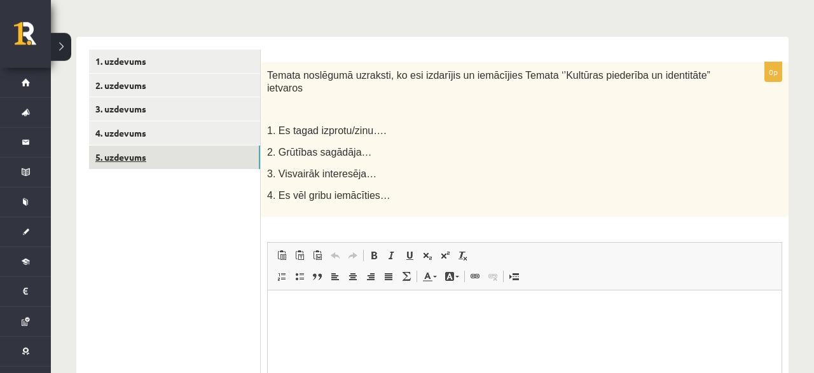
scroll to position [199, 0]
click at [291, 299] on html at bounding box center [525, 352] width 514 height 127
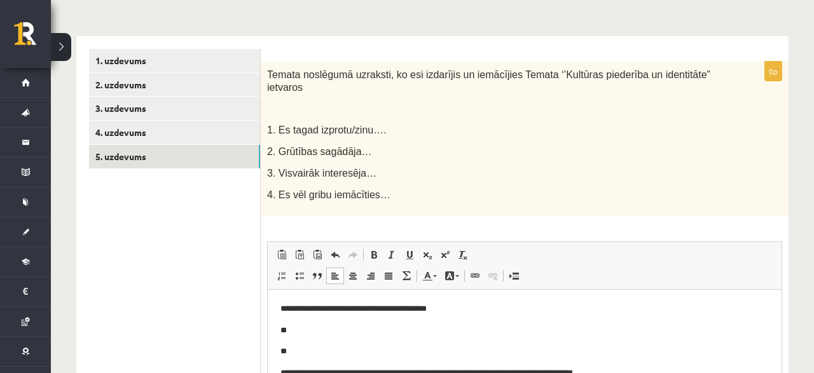
click at [318, 323] on body "**********" at bounding box center [525, 341] width 489 height 78
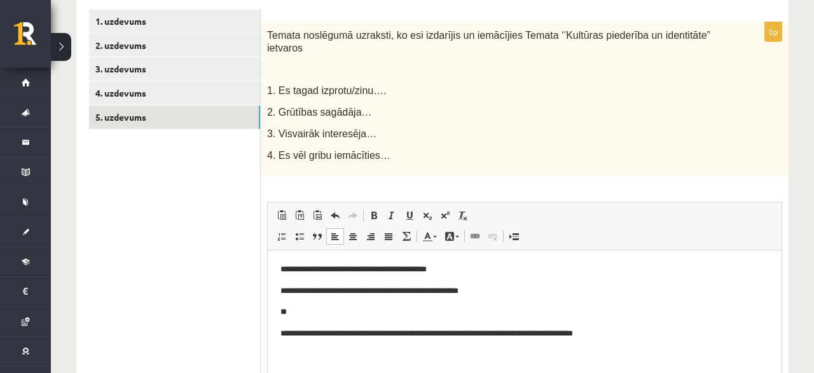
scroll to position [265, 0]
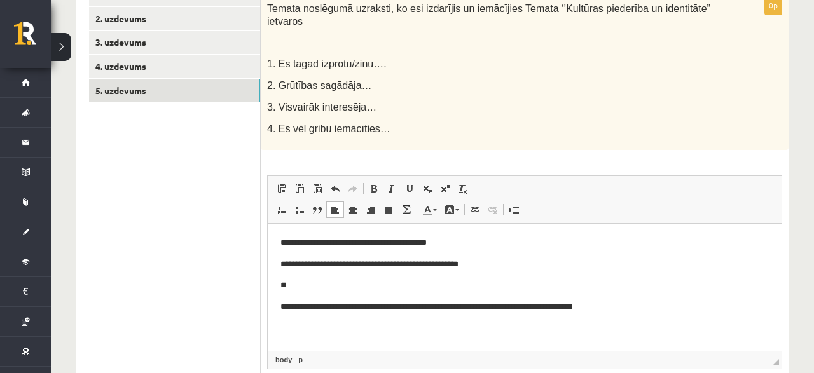
click at [300, 284] on p "**" at bounding box center [525, 285] width 489 height 13
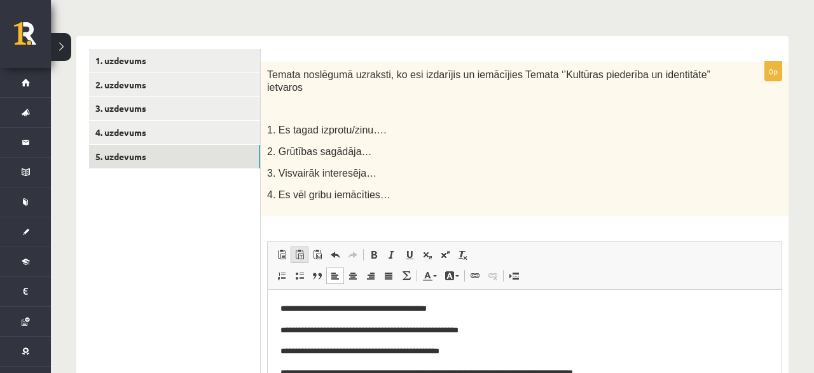
scroll to position [0, 0]
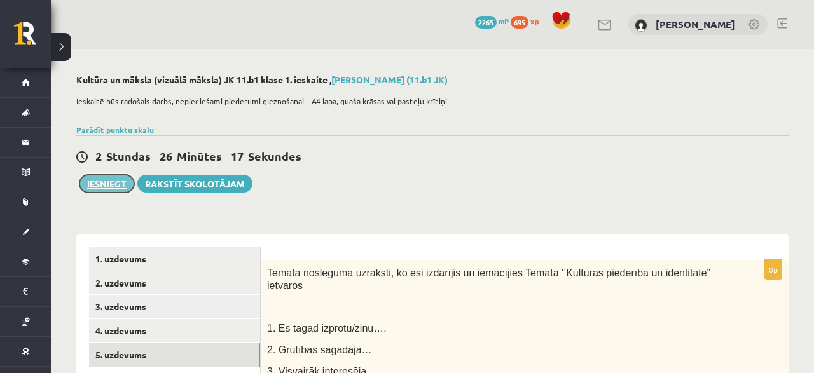
click at [96, 188] on button "Iesniegt" at bounding box center [107, 184] width 55 height 18
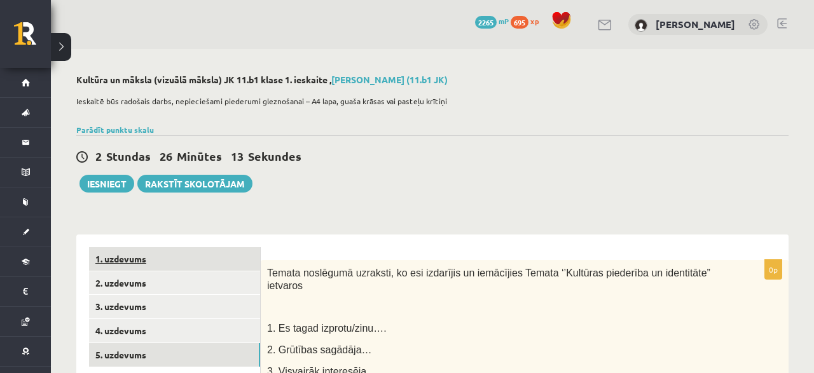
click at [129, 268] on link "1. uzdevums" at bounding box center [174, 259] width 171 height 24
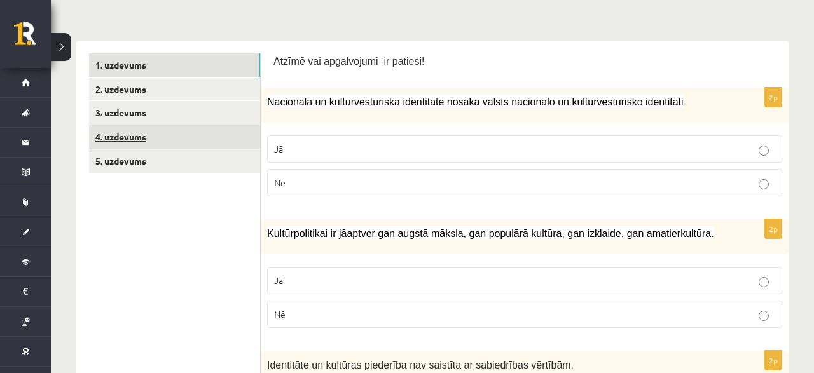
scroll to position [199, 0]
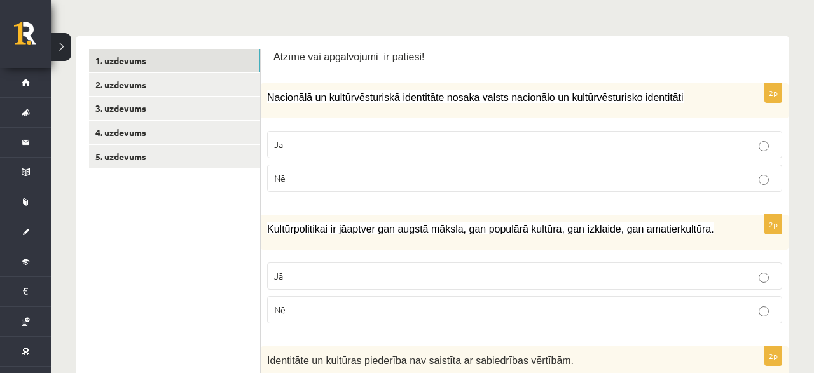
click at [325, 151] on p "Jā" at bounding box center [524, 144] width 501 height 13
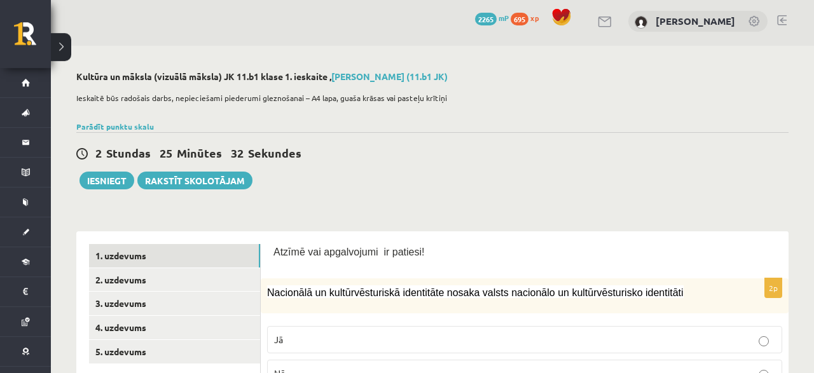
scroll to position [0, 0]
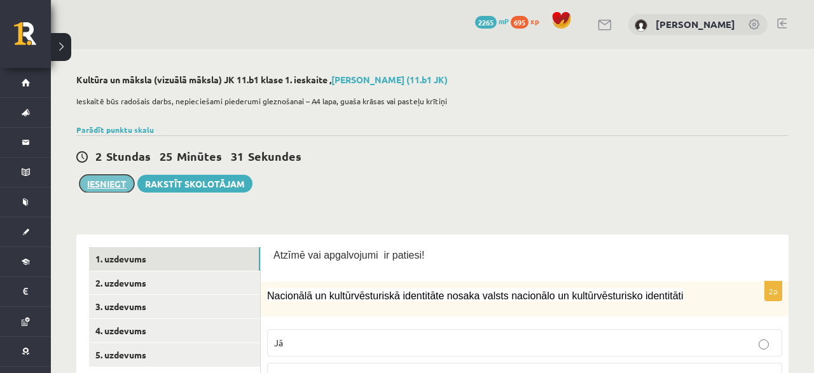
click at [113, 180] on button "Iesniegt" at bounding box center [107, 184] width 55 height 18
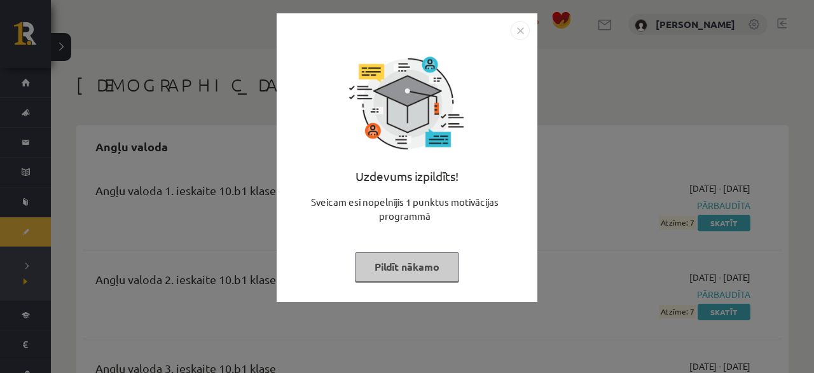
click at [435, 261] on button "Pildīt nākamo" at bounding box center [407, 267] width 104 height 29
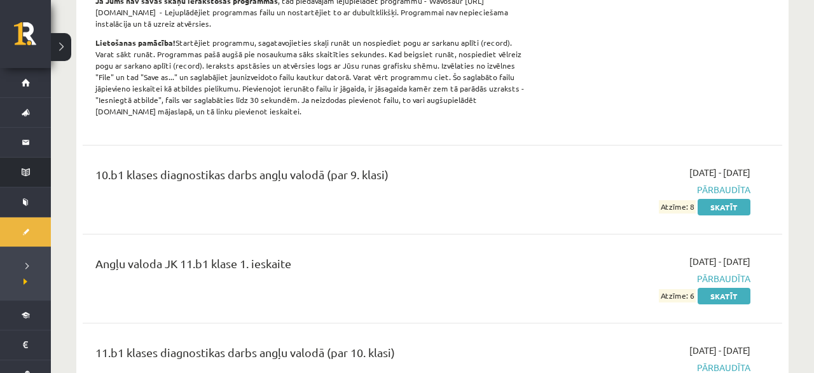
scroll to position [596, 0]
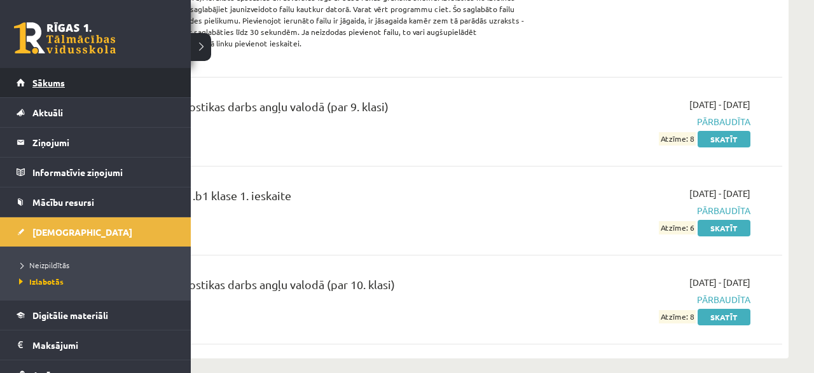
click at [44, 73] on link "Sākums" at bounding box center [96, 82] width 158 height 29
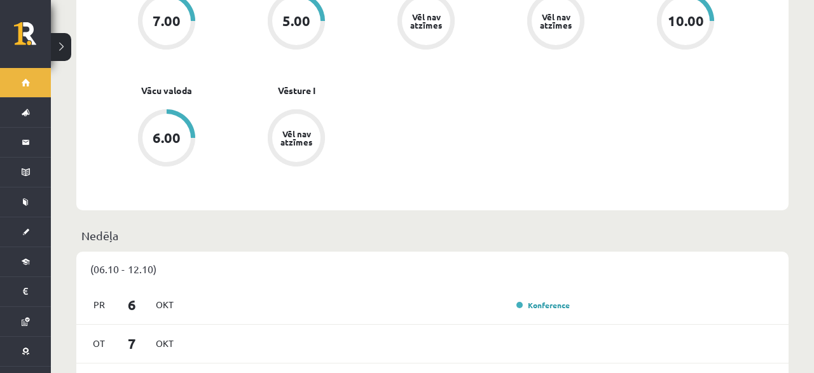
scroll to position [794, 0]
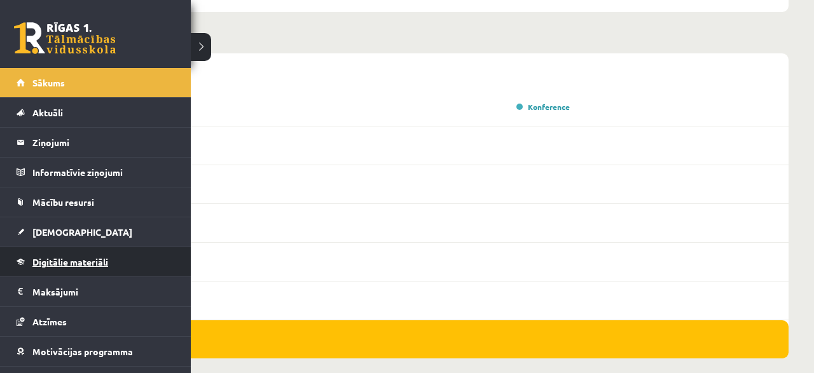
click at [38, 272] on link "Digitālie materiāli" at bounding box center [96, 261] width 158 height 29
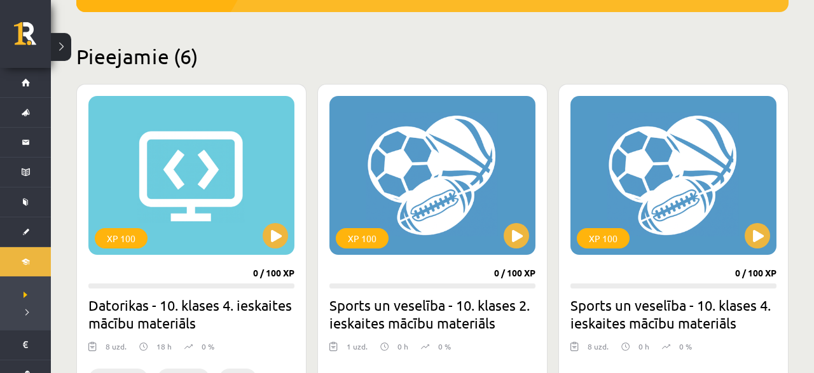
scroll to position [331, 0]
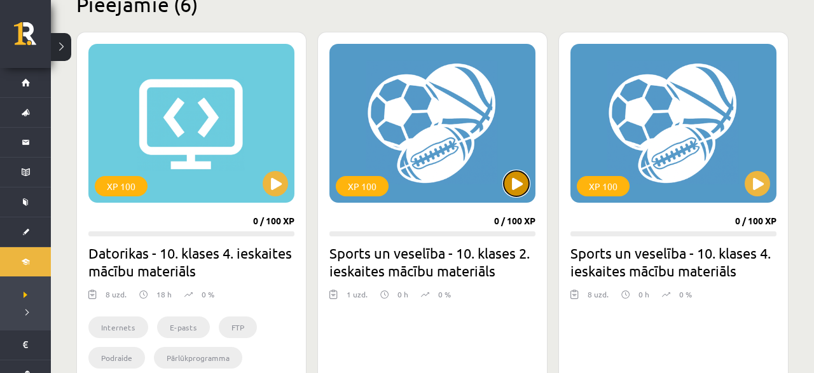
click at [517, 178] on button at bounding box center [516, 183] width 25 height 25
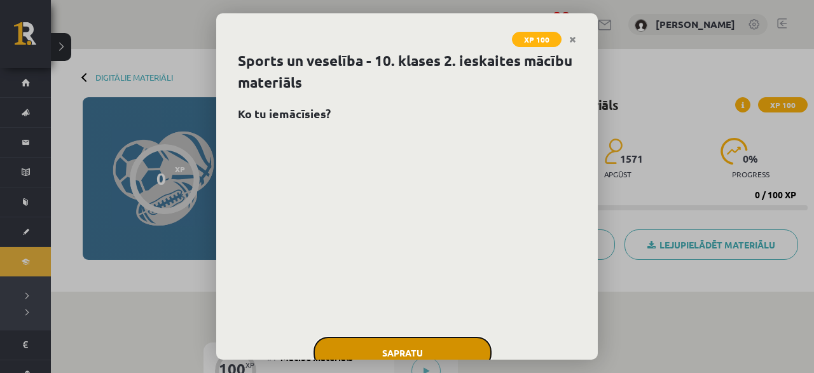
click at [436, 339] on button "Sapratu" at bounding box center [403, 353] width 178 height 32
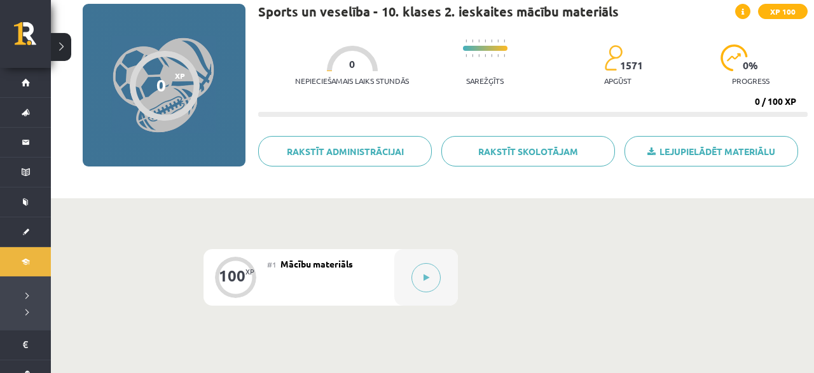
scroll to position [132, 0]
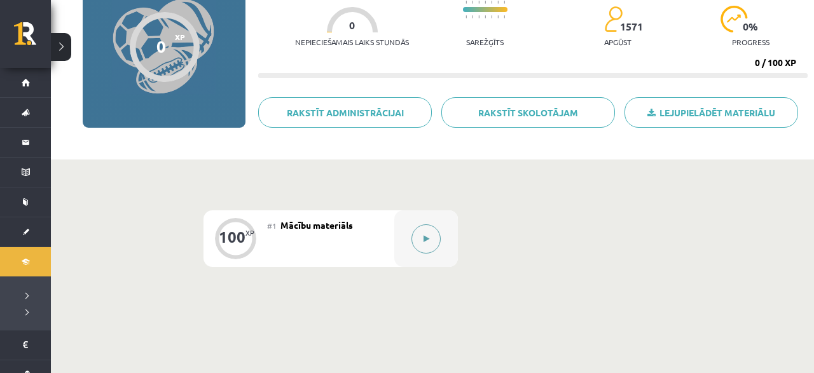
click at [426, 235] on button at bounding box center [426, 239] width 29 height 29
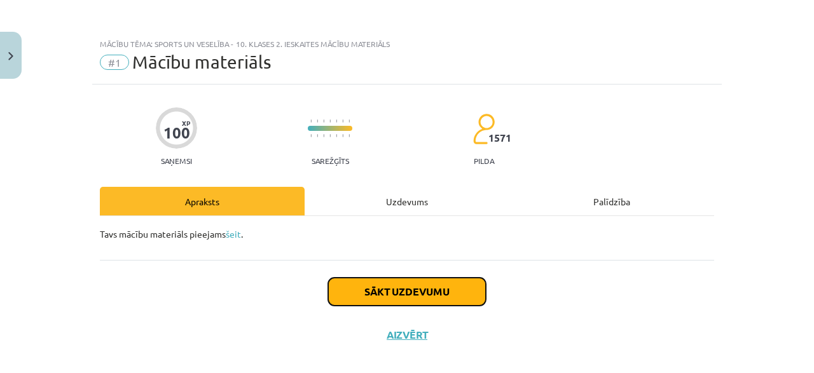
click at [387, 286] on button "Sākt uzdevumu" at bounding box center [407, 292] width 158 height 28
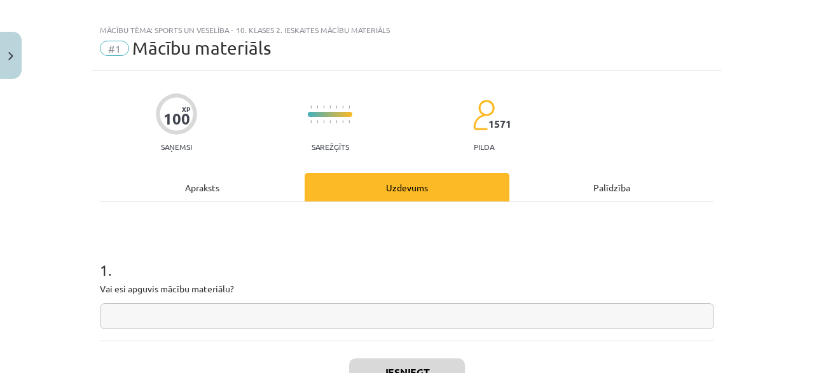
scroll to position [14, 0]
click at [284, 317] on input "text" at bounding box center [407, 316] width 615 height 26
click at [242, 186] on div "Apraksts" at bounding box center [202, 187] width 205 height 29
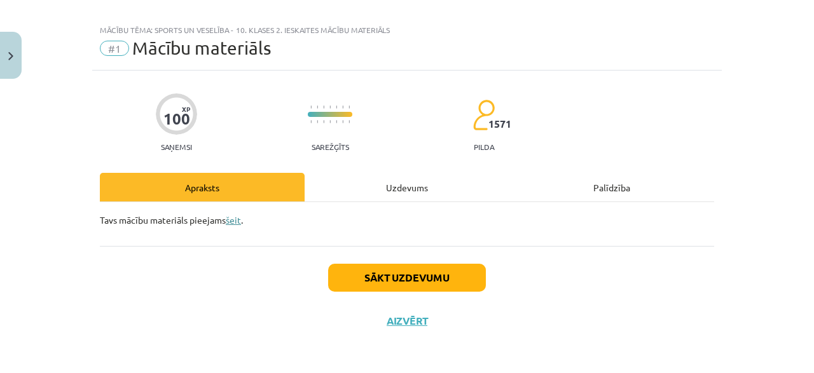
click at [237, 219] on link "šeit" at bounding box center [233, 219] width 15 height 11
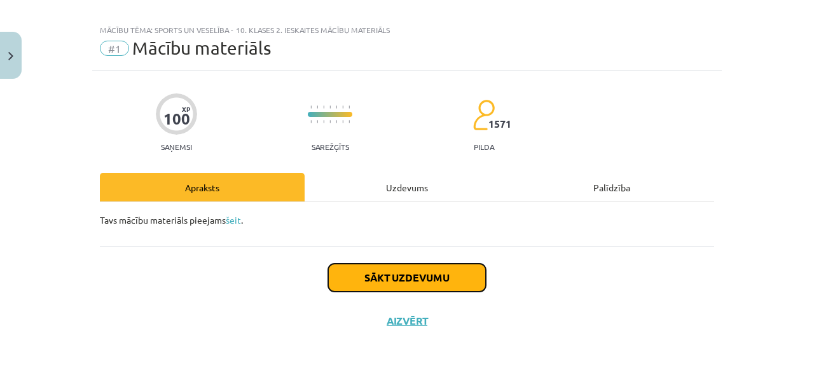
click at [422, 285] on button "Sākt uzdevumu" at bounding box center [407, 278] width 158 height 28
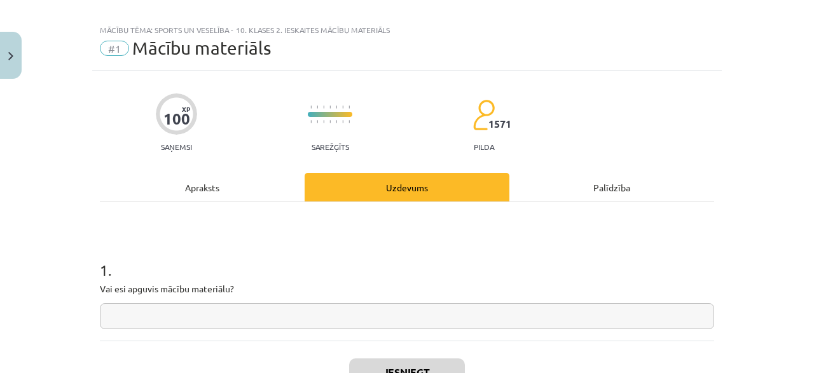
click at [234, 329] on div "1 . Vai esi apguvis mācību materiālu?" at bounding box center [407, 271] width 615 height 139
click at [232, 306] on input "text" at bounding box center [407, 316] width 615 height 26
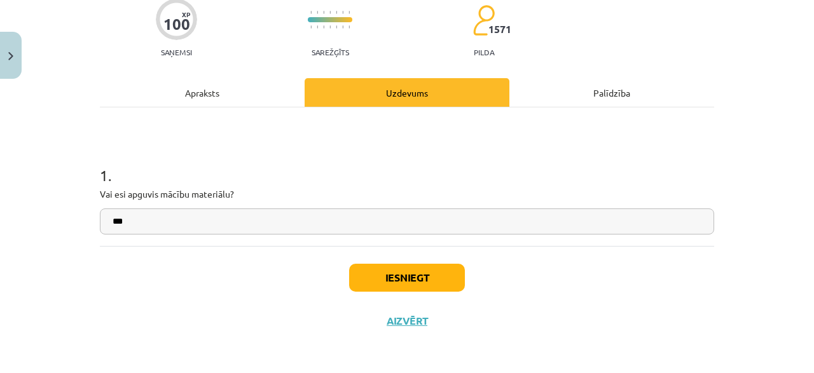
scroll to position [109, 0]
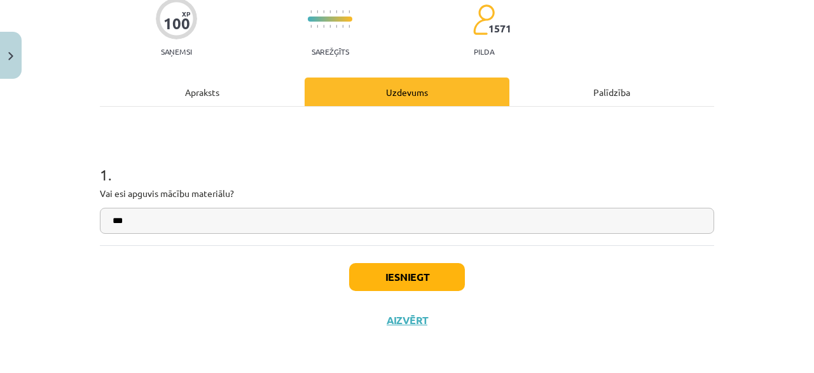
type input "***"
click at [374, 277] on button "Iesniegt" at bounding box center [407, 277] width 116 height 28
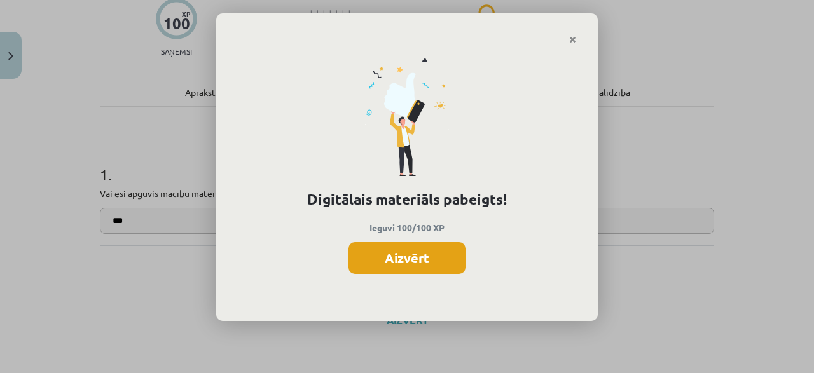
click at [391, 258] on button "Aizvērt" at bounding box center [407, 258] width 117 height 32
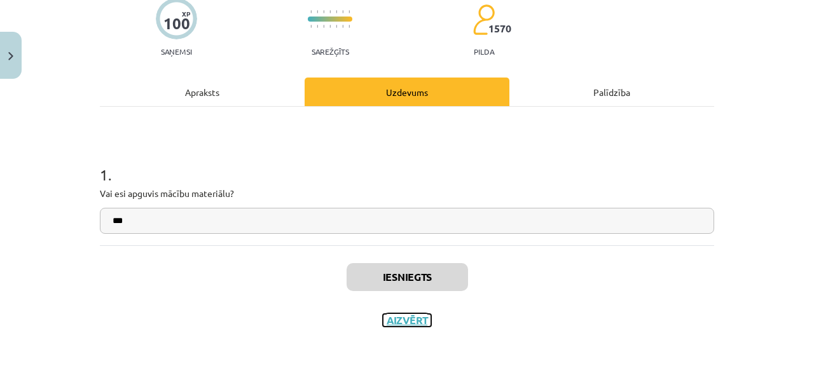
click at [388, 321] on button "Aizvērt" at bounding box center [407, 320] width 48 height 13
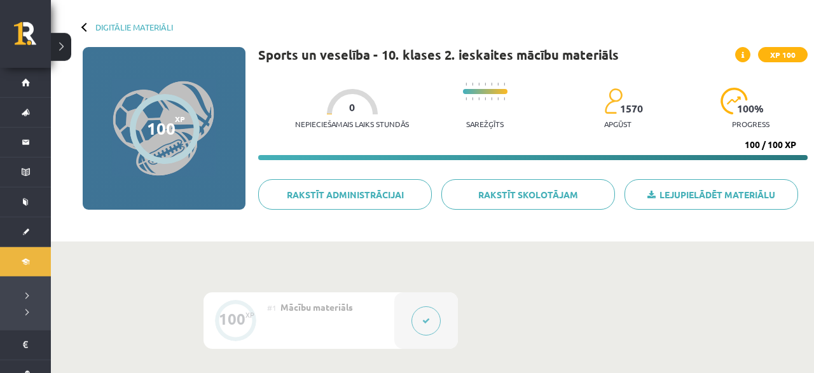
scroll to position [0, 0]
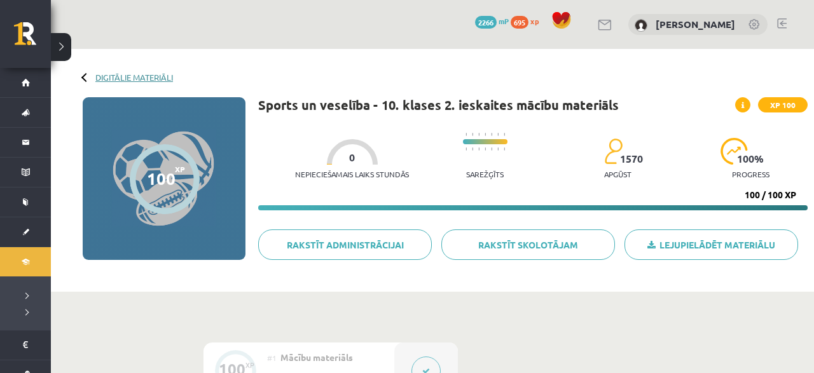
click at [98, 78] on link "Digitālie materiāli" at bounding box center [134, 78] width 78 height 10
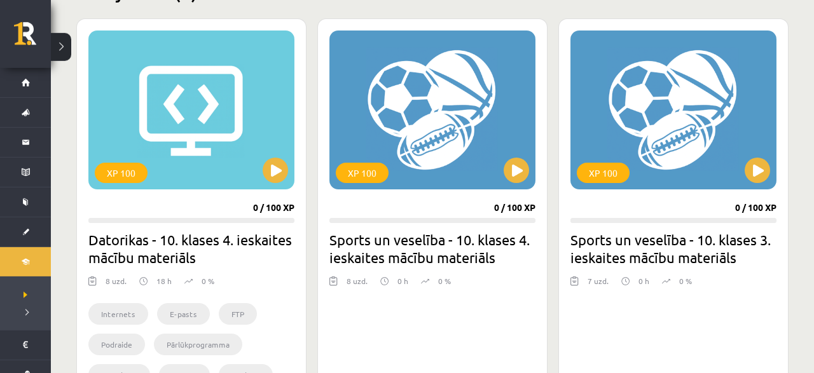
scroll to position [349, 0]
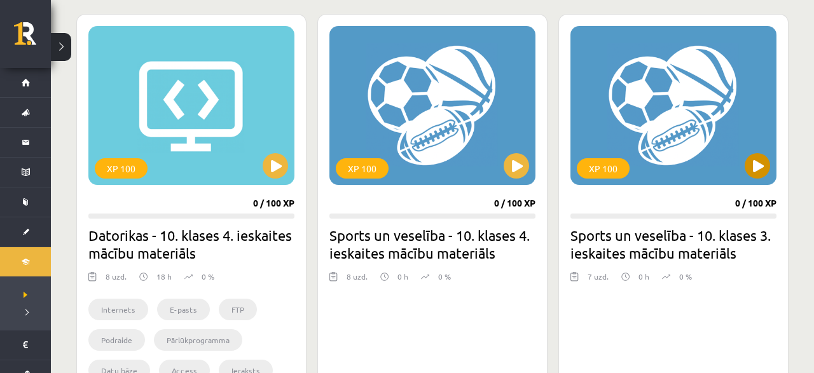
click at [735, 156] on div "XP 100" at bounding box center [674, 105] width 206 height 159
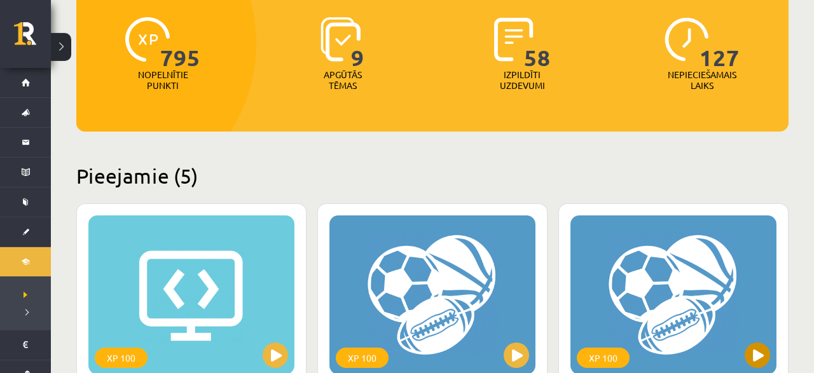
scroll to position [150, 0]
